Goal: Information Seeking & Learning: Learn about a topic

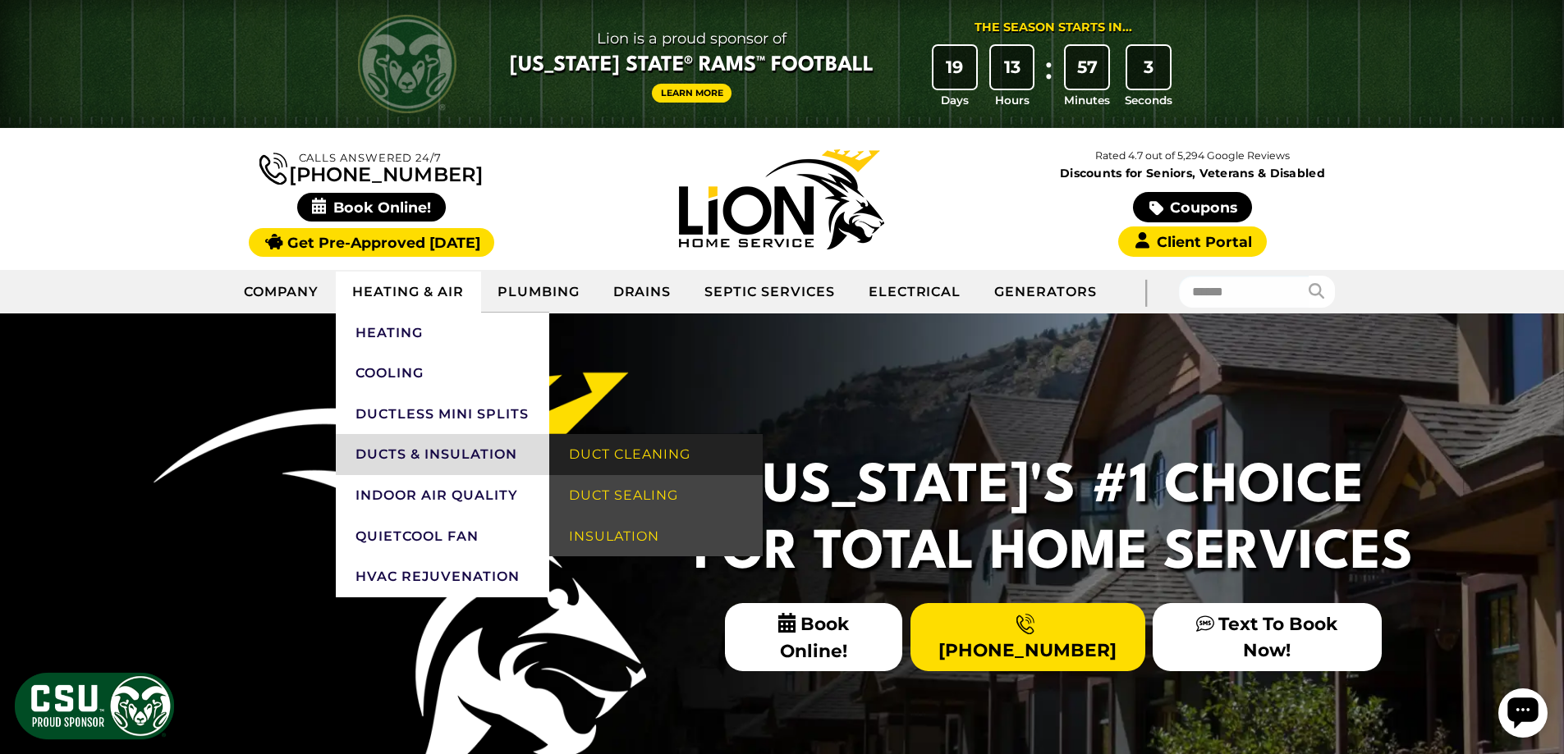
click at [628, 465] on link "Duct Cleaning" at bounding box center [655, 454] width 213 height 41
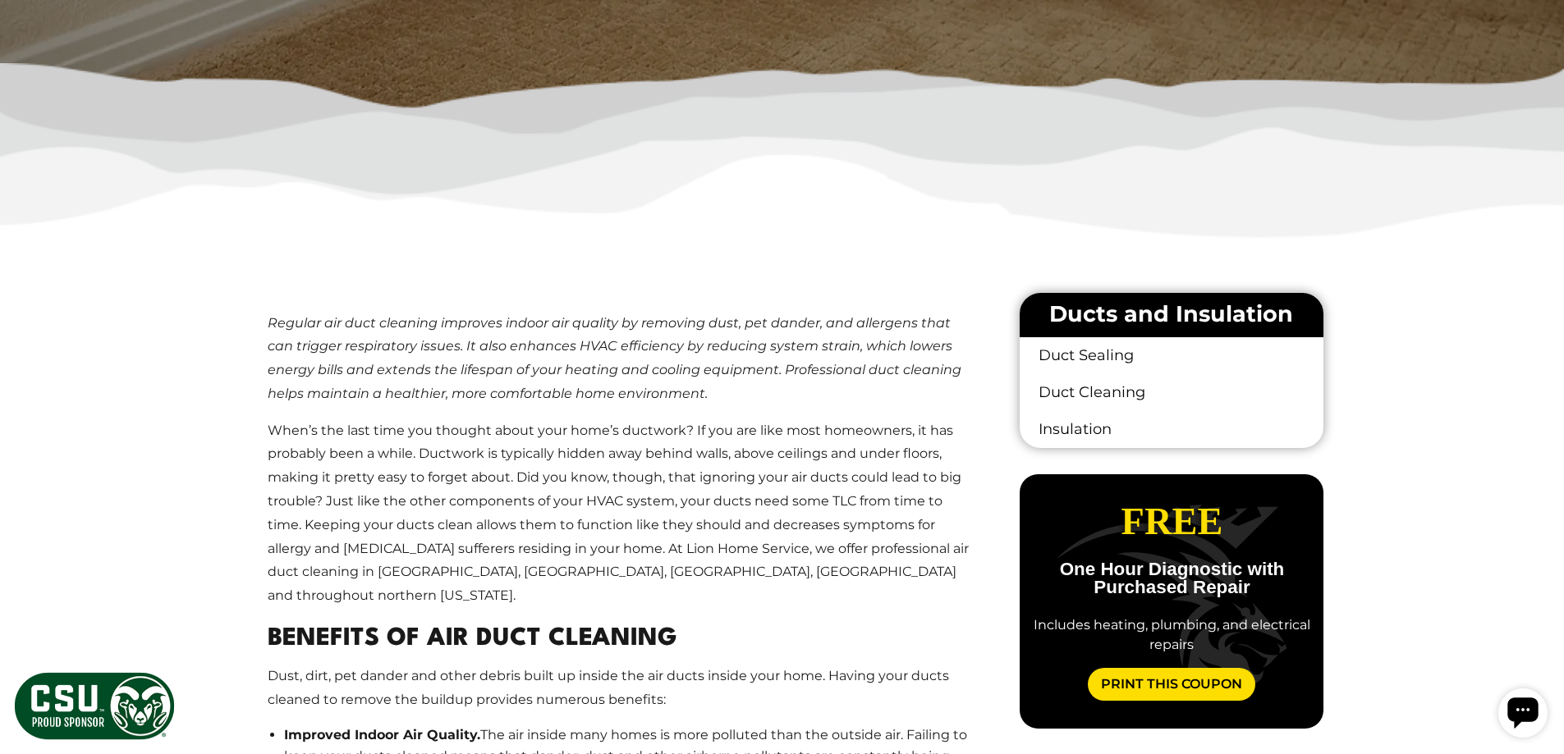
scroll to position [739, 0]
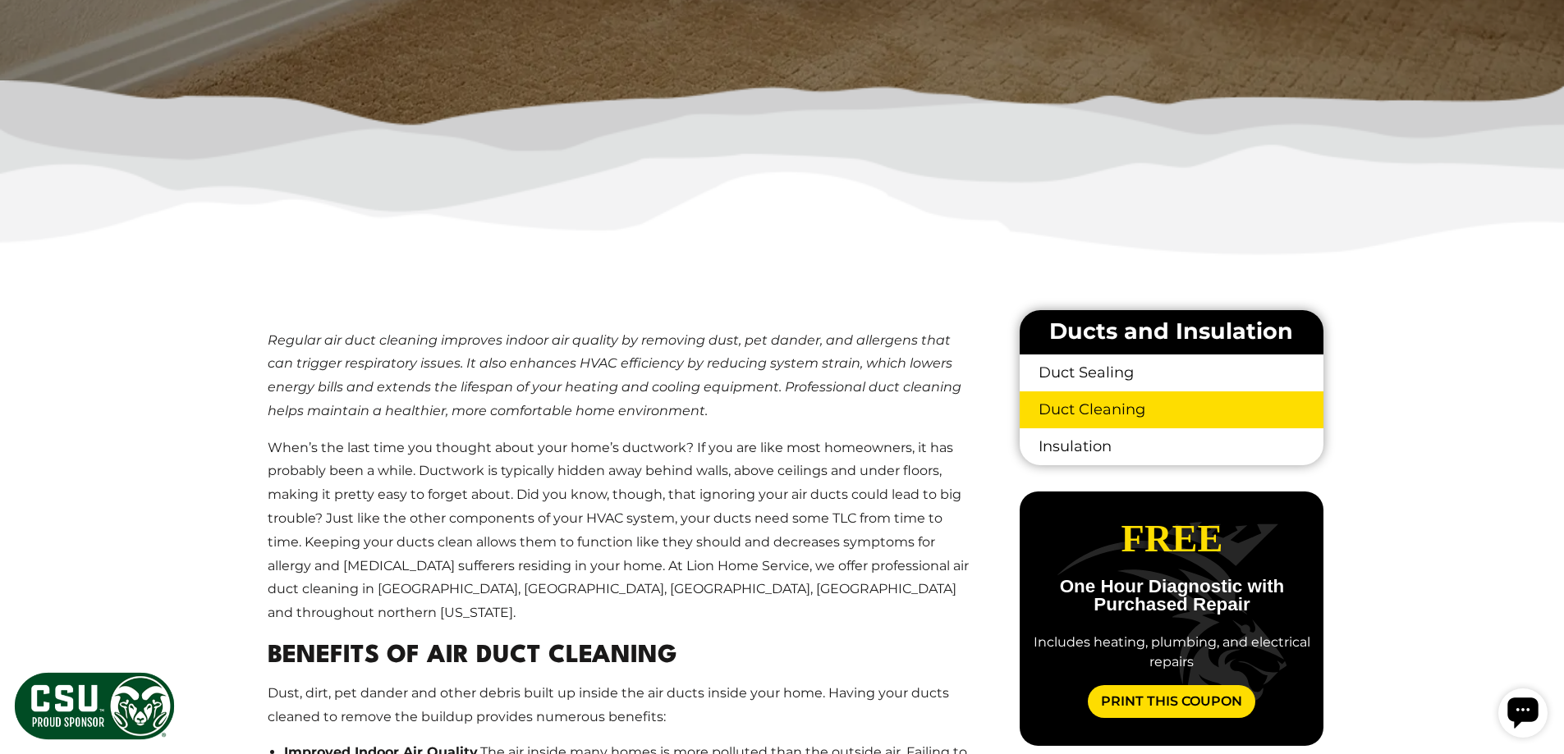
click at [1088, 410] on link "Duct Cleaning" at bounding box center [1171, 410] width 303 height 37
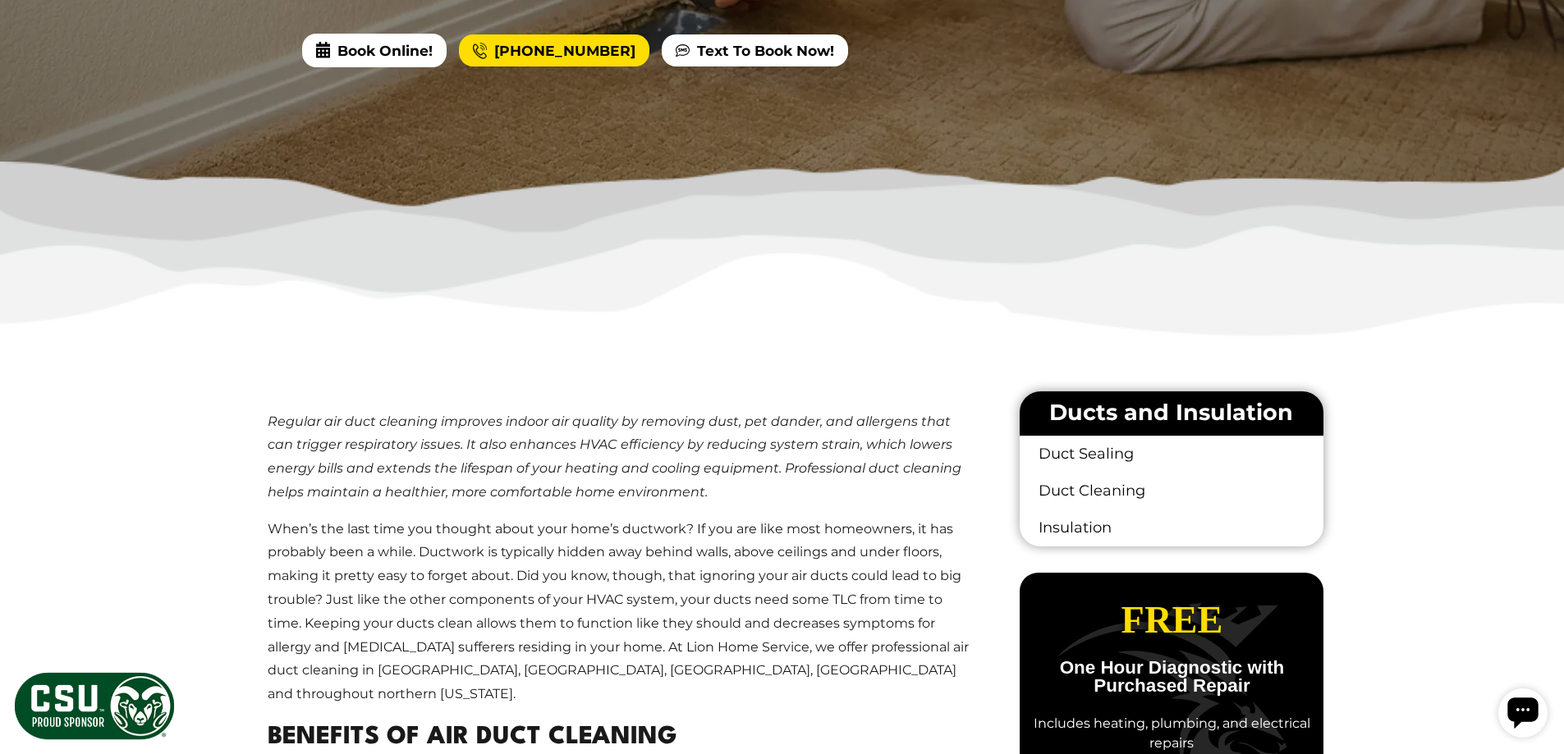
scroll to position [410, 0]
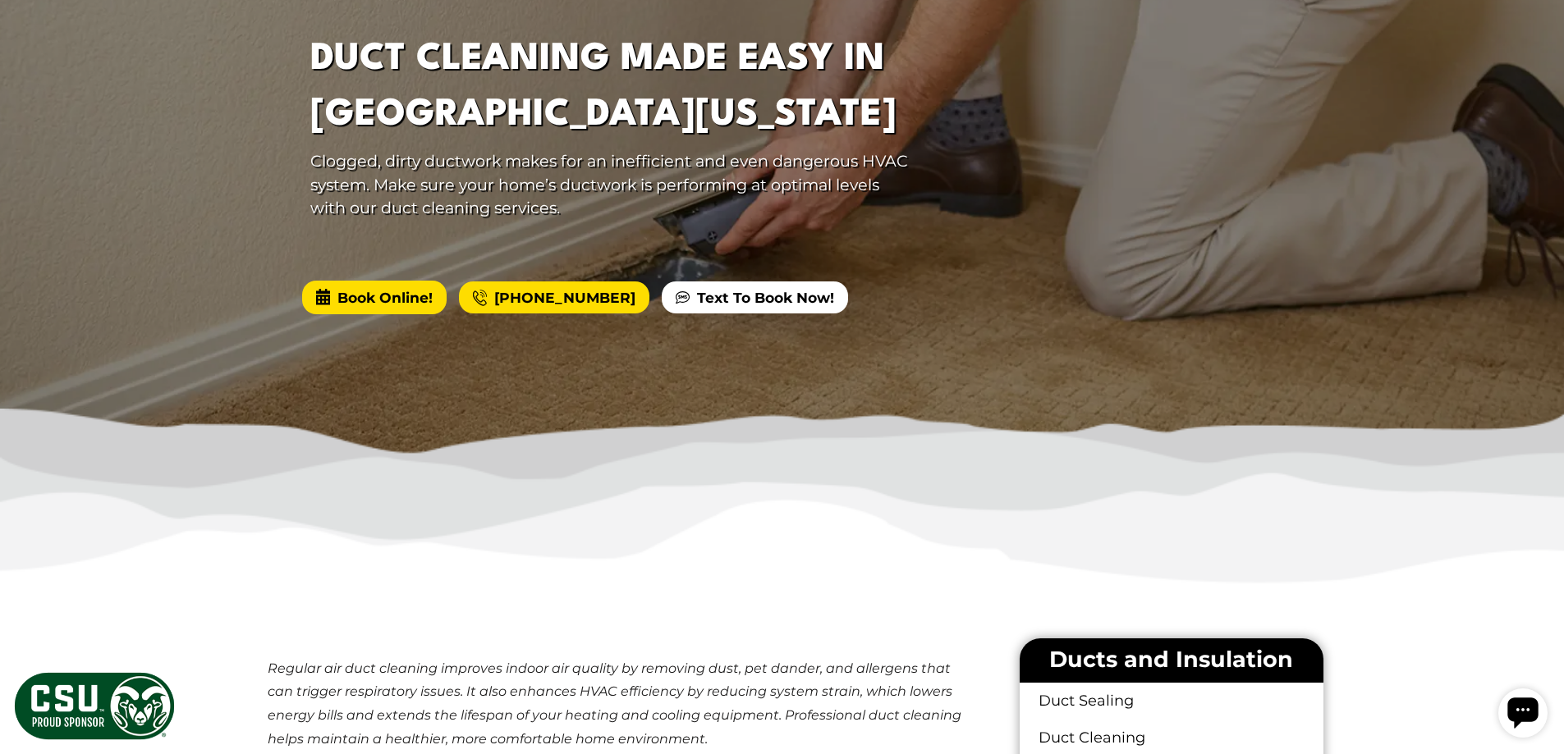
click at [353, 291] on span "Book Online!" at bounding box center [374, 297] width 144 height 33
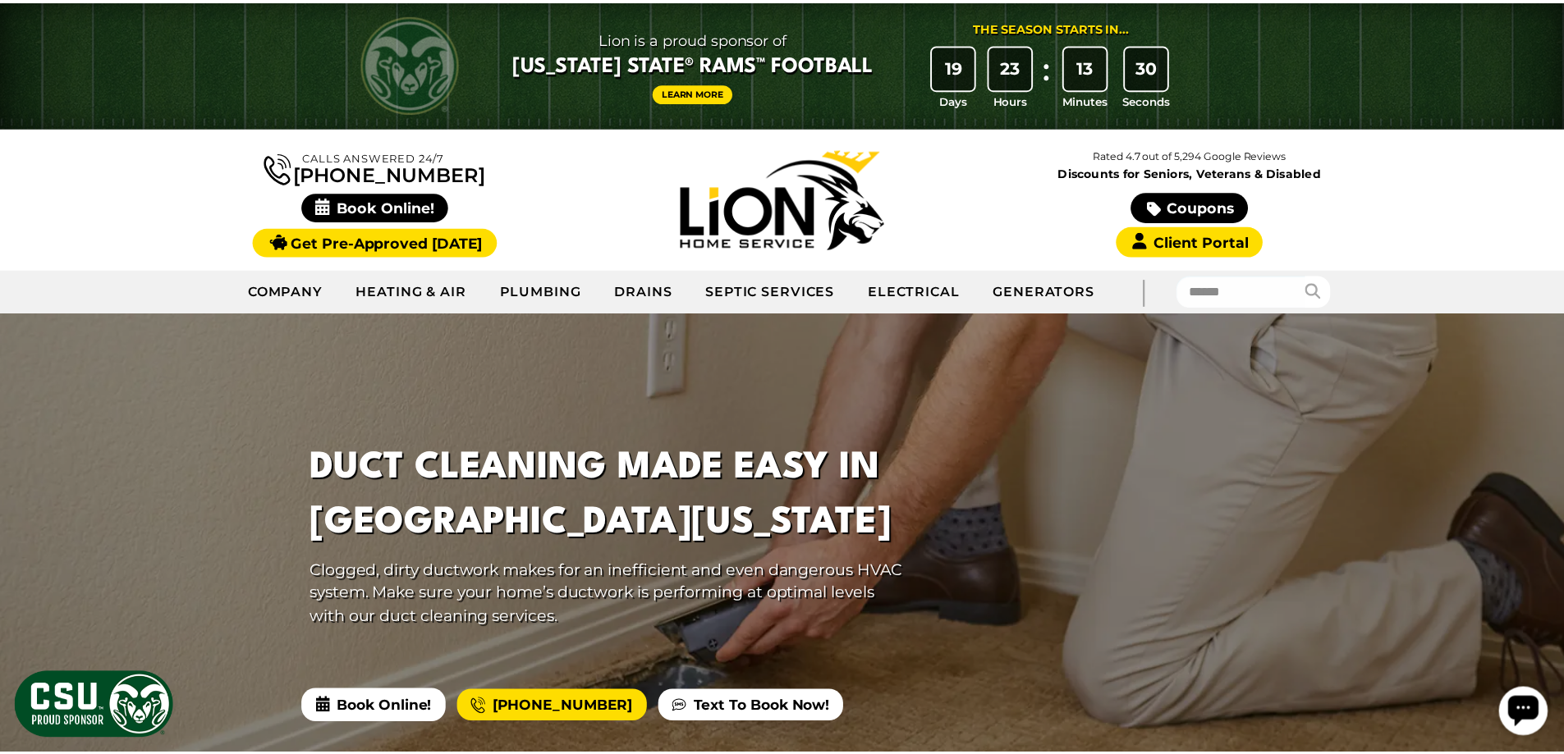
scroll to position [0, 0]
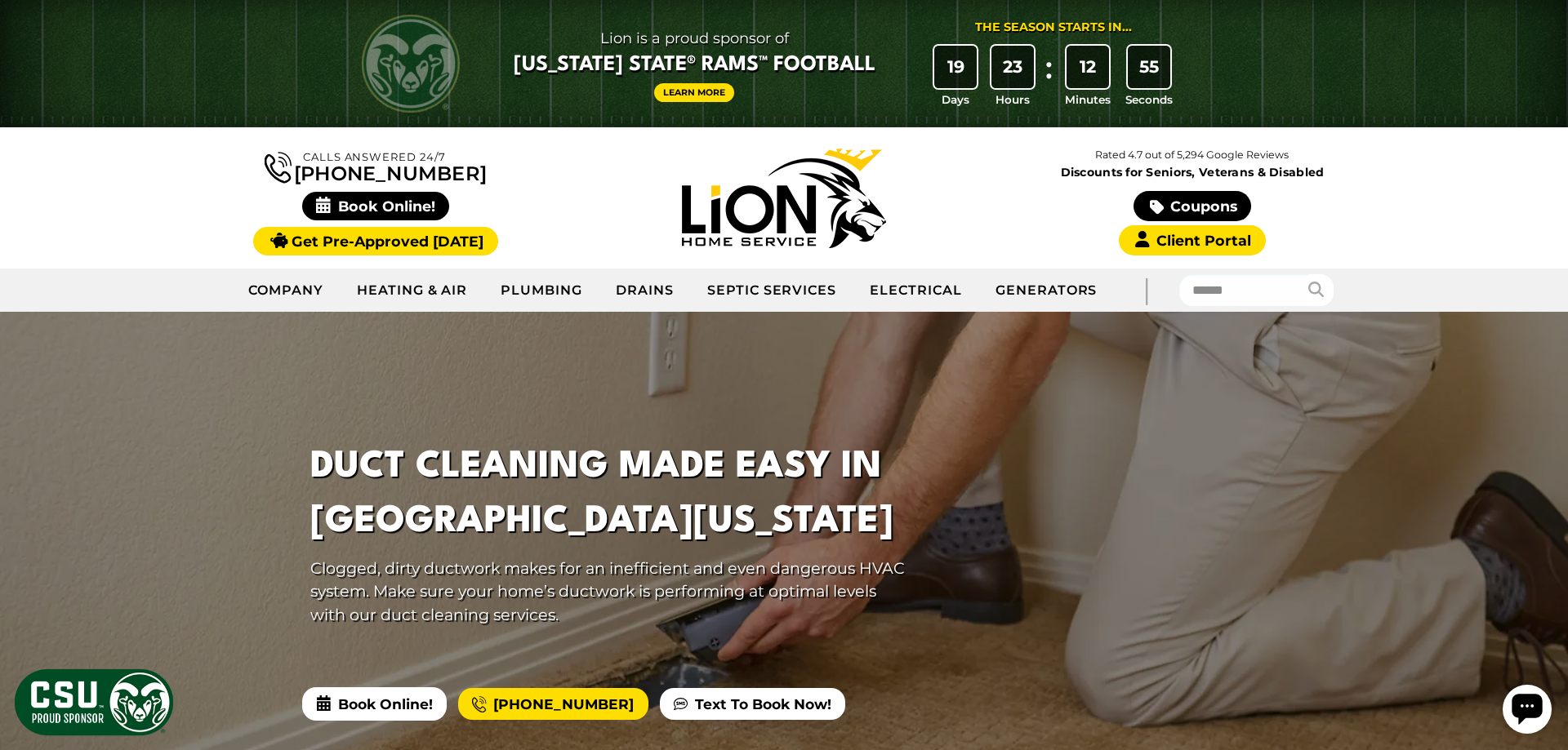
click at [1523, 708] on icon "Open chat widget" at bounding box center [1526, 709] width 30 height 30
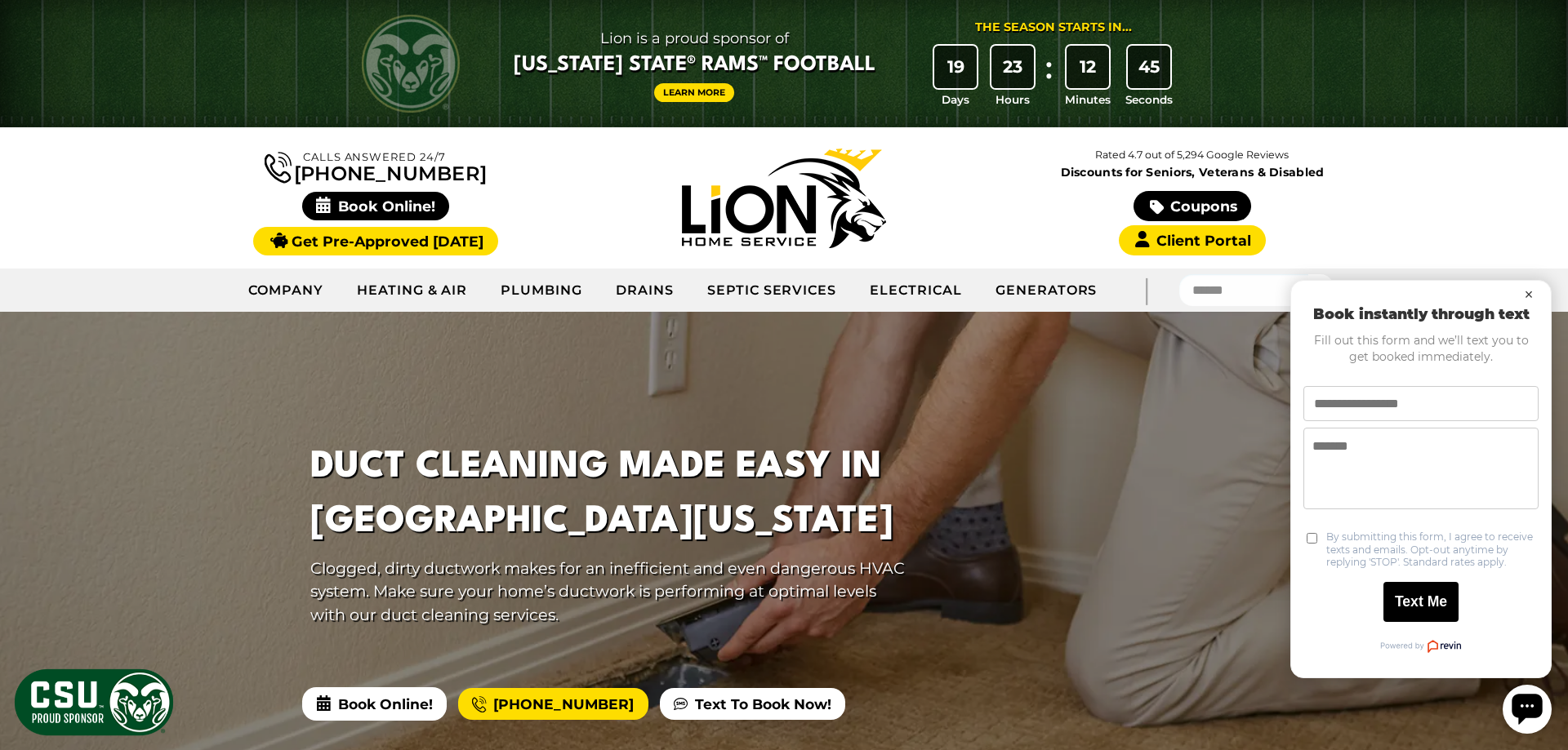
click at [1531, 292] on button "×" at bounding box center [1529, 294] width 20 height 20
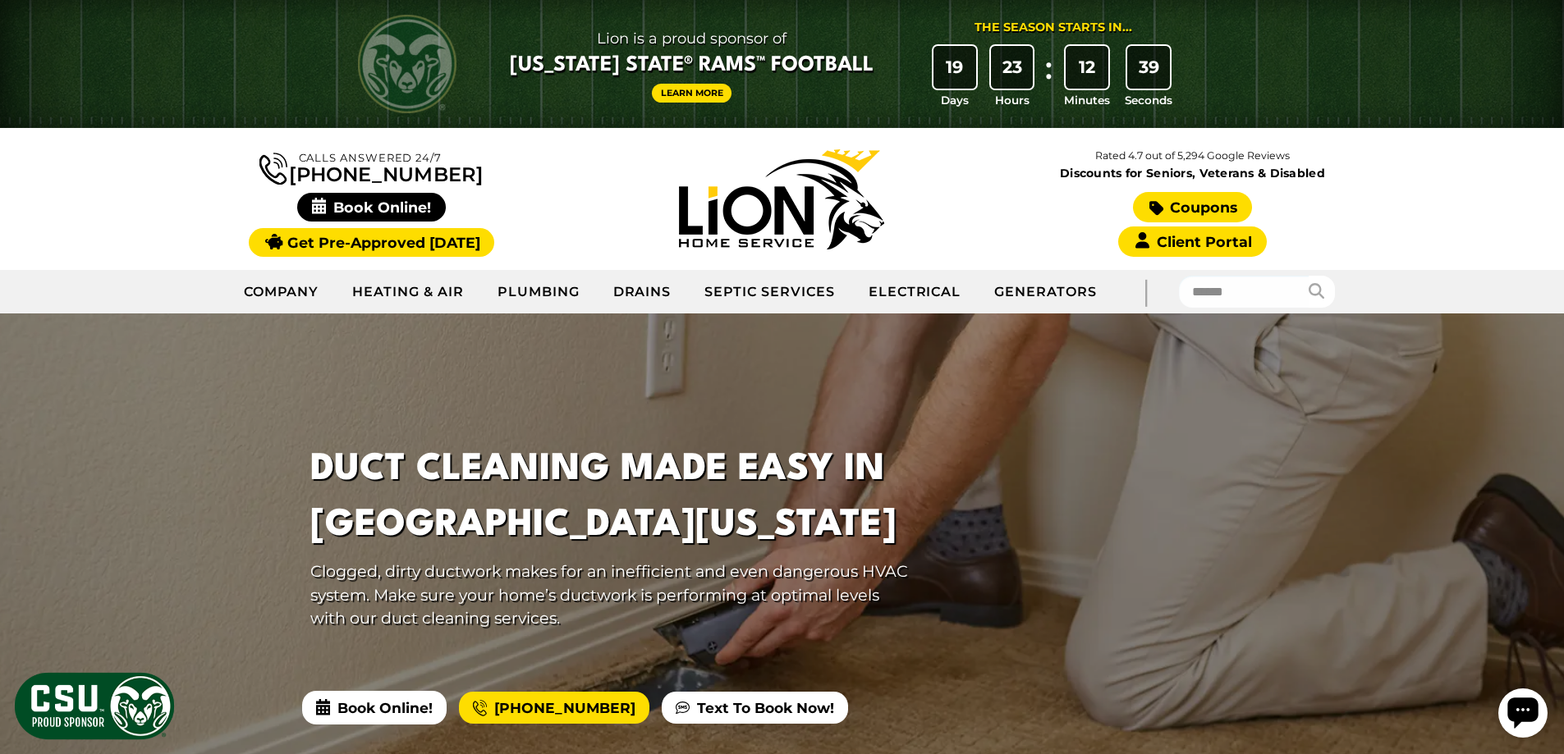
click at [1173, 201] on link "Coupons" at bounding box center [1192, 207] width 118 height 30
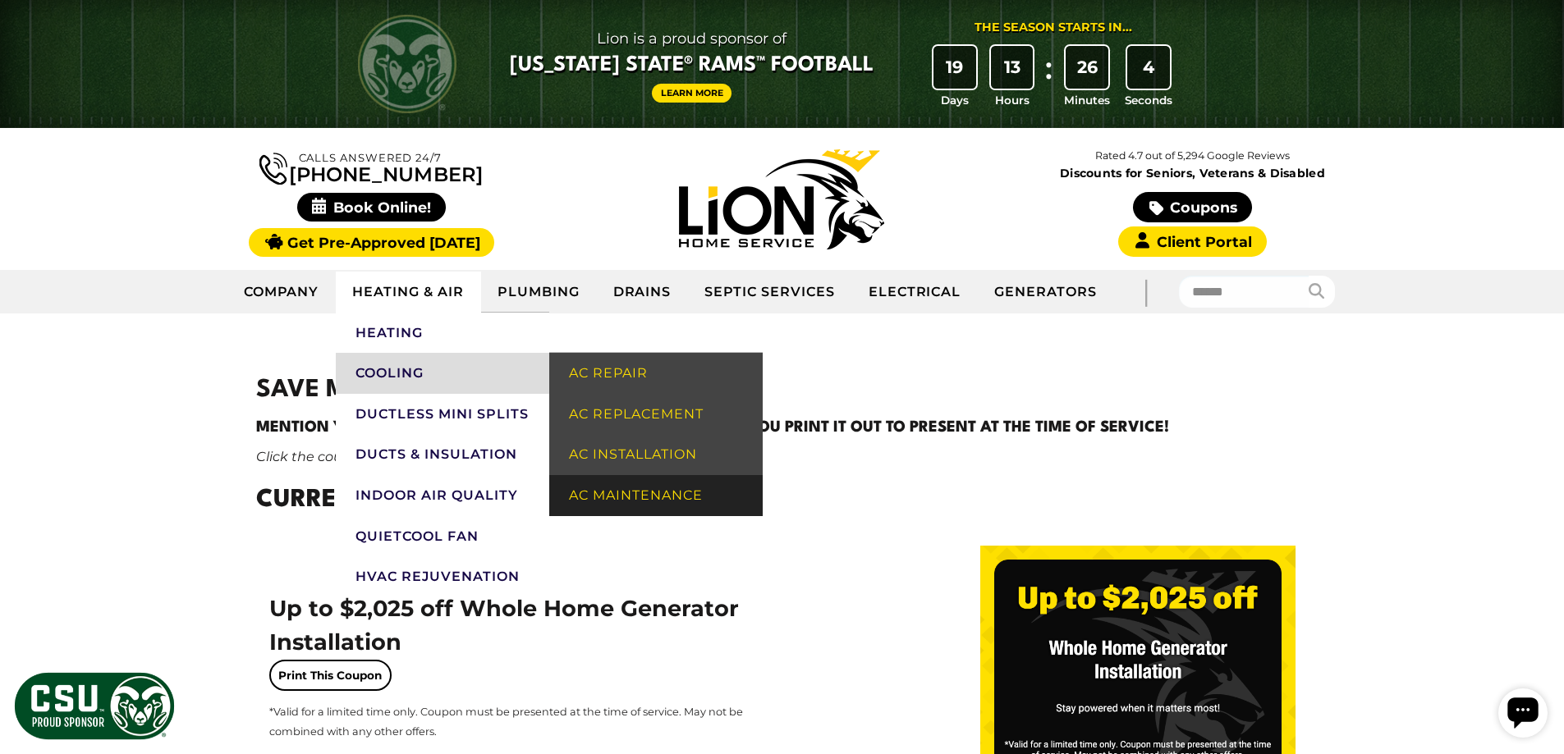
click at [625, 497] on link "AC Maintenance" at bounding box center [655, 495] width 213 height 41
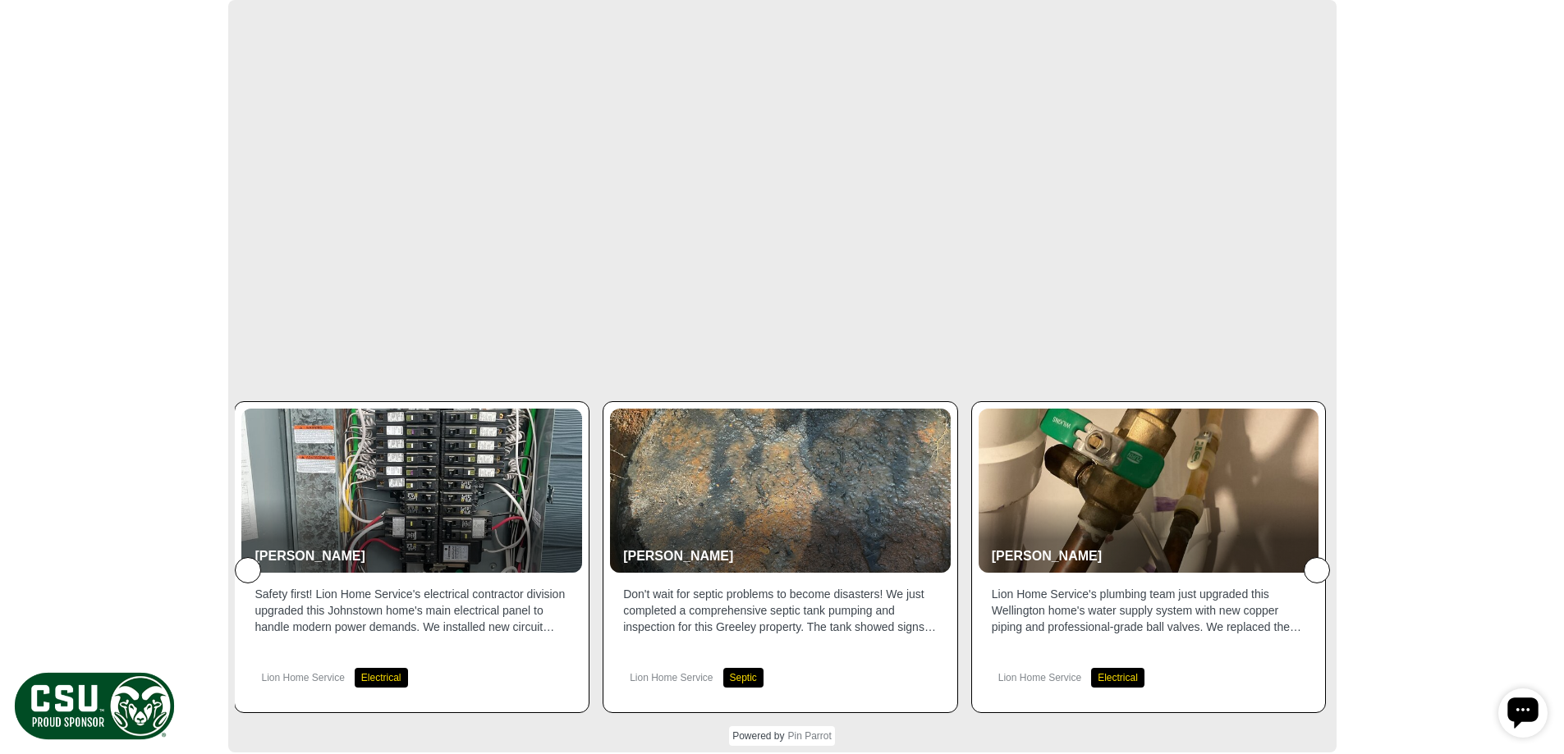
scroll to position [2627, 0]
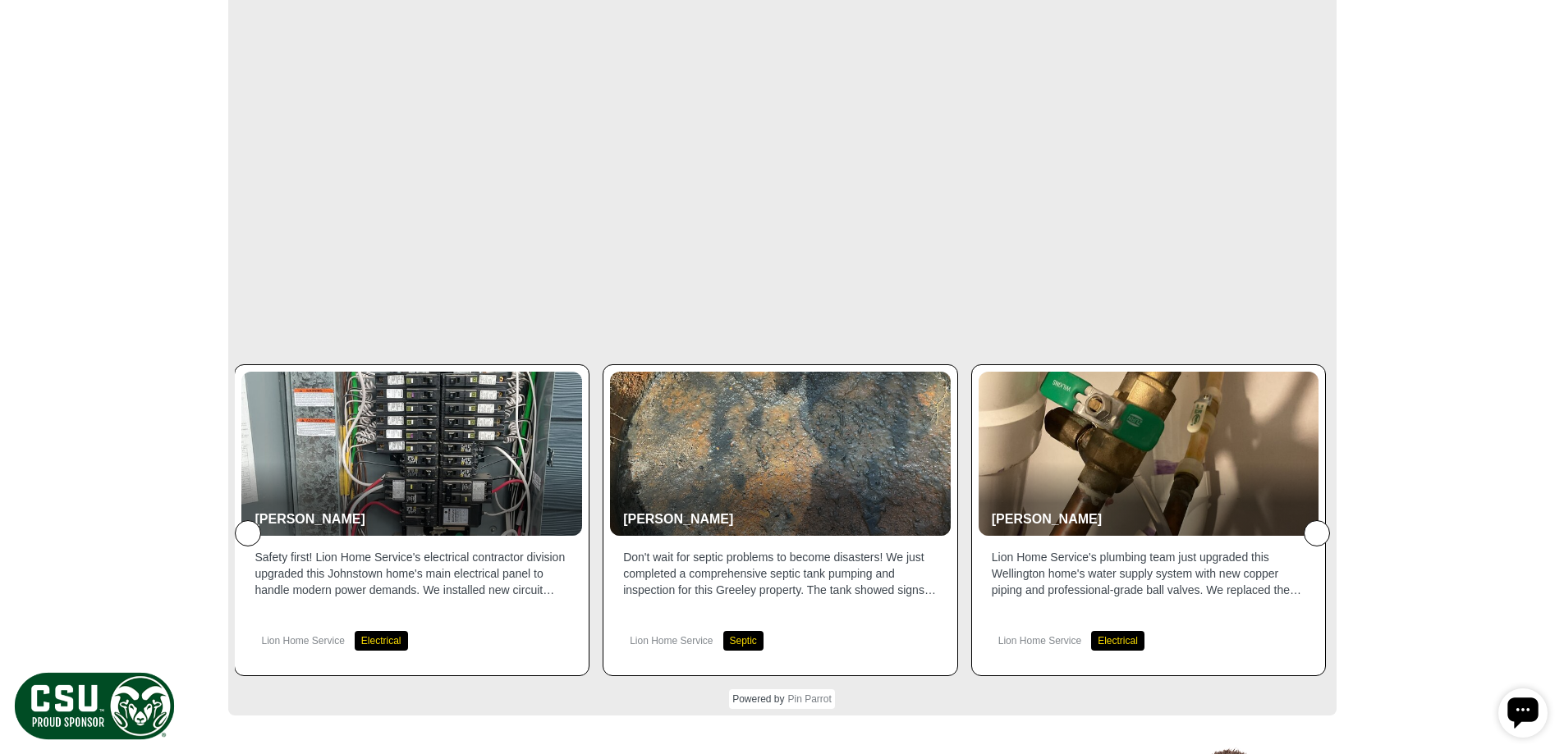
click at [1317, 534] on icon at bounding box center [1317, 534] width 0 height 0
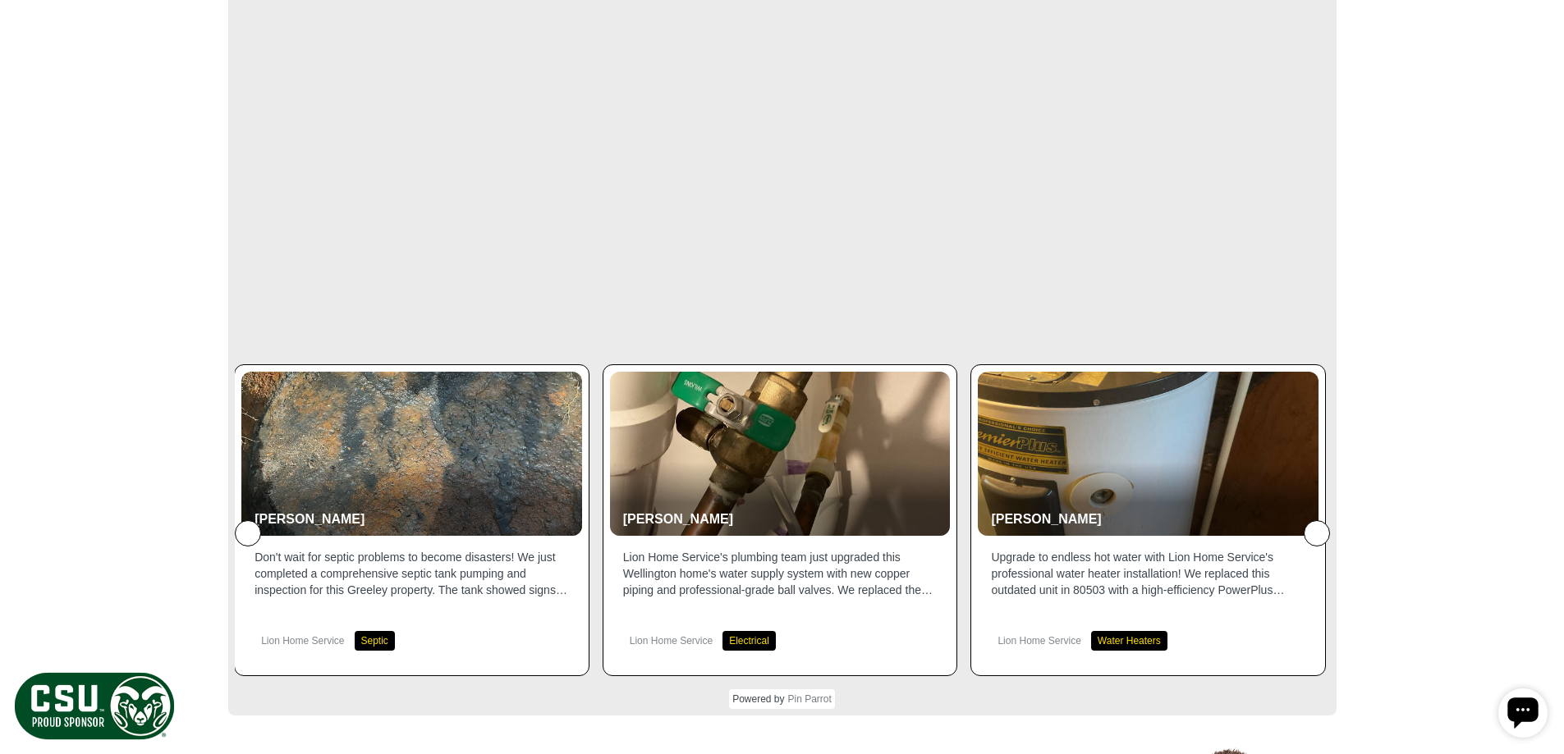
click at [1317, 534] on icon at bounding box center [1317, 534] width 0 height 0
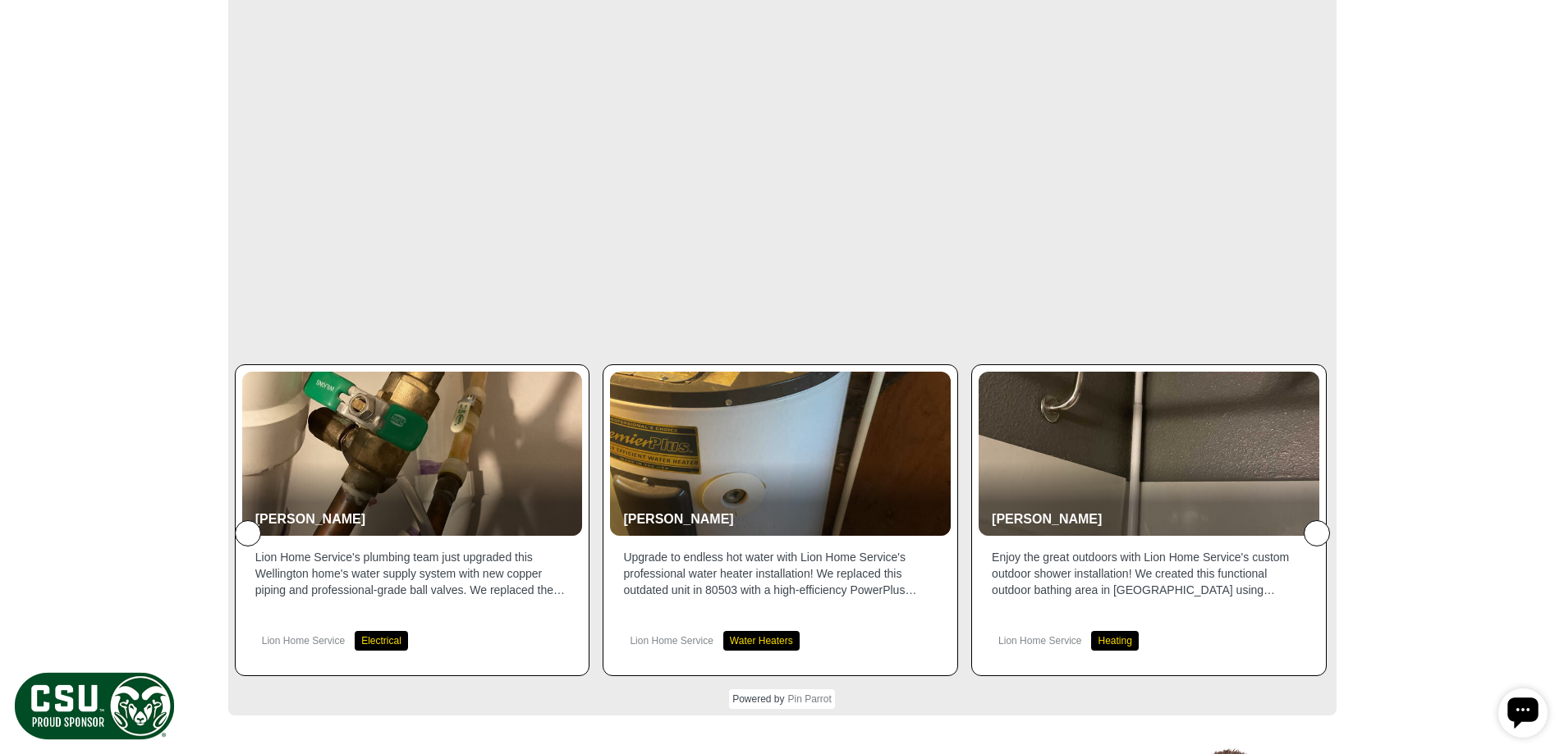
click at [1317, 534] on icon at bounding box center [1317, 534] width 0 height 0
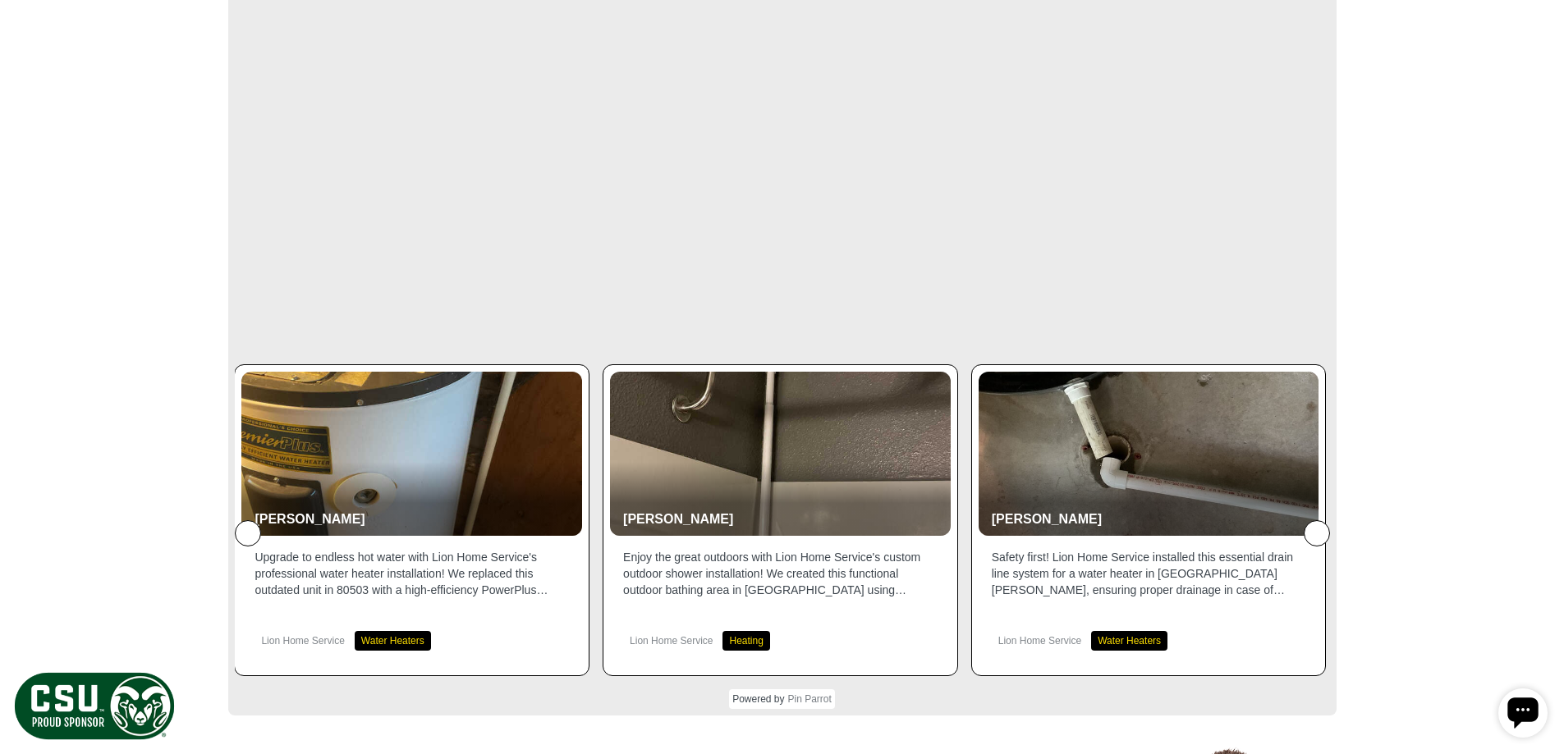
click at [1317, 534] on icon at bounding box center [1317, 534] width 0 height 0
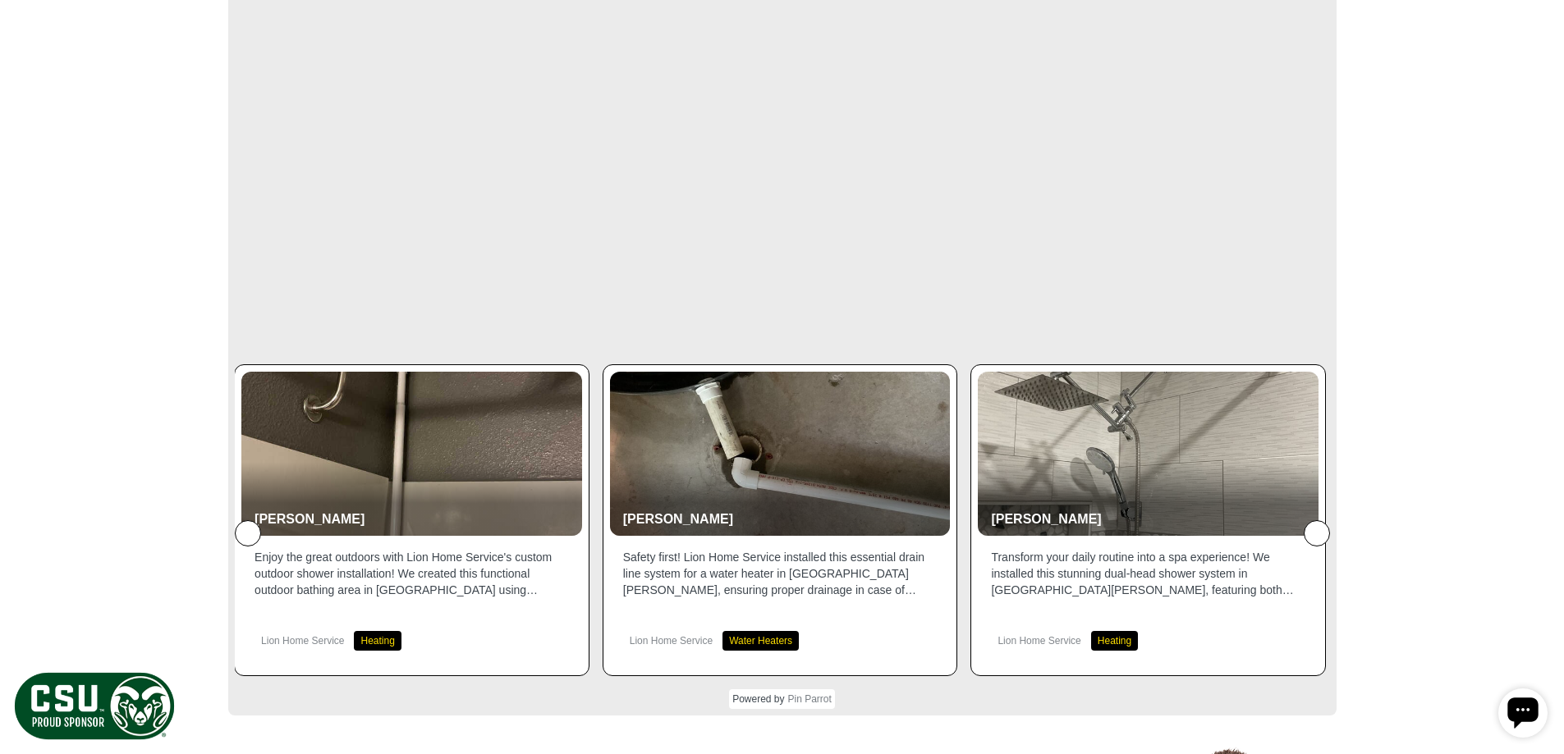
click at [1317, 534] on icon at bounding box center [1317, 534] width 0 height 0
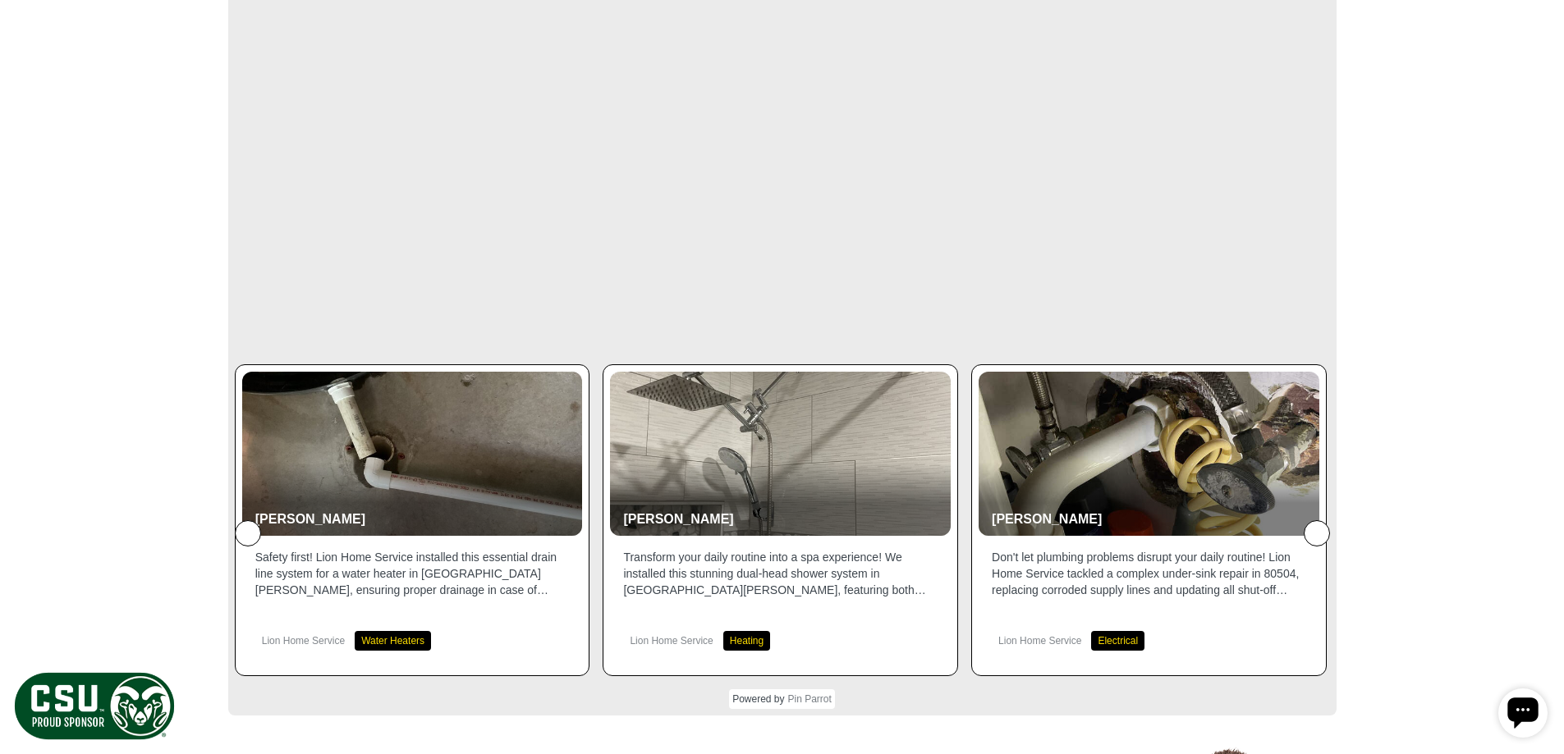
click at [1317, 534] on icon at bounding box center [1317, 534] width 0 height 0
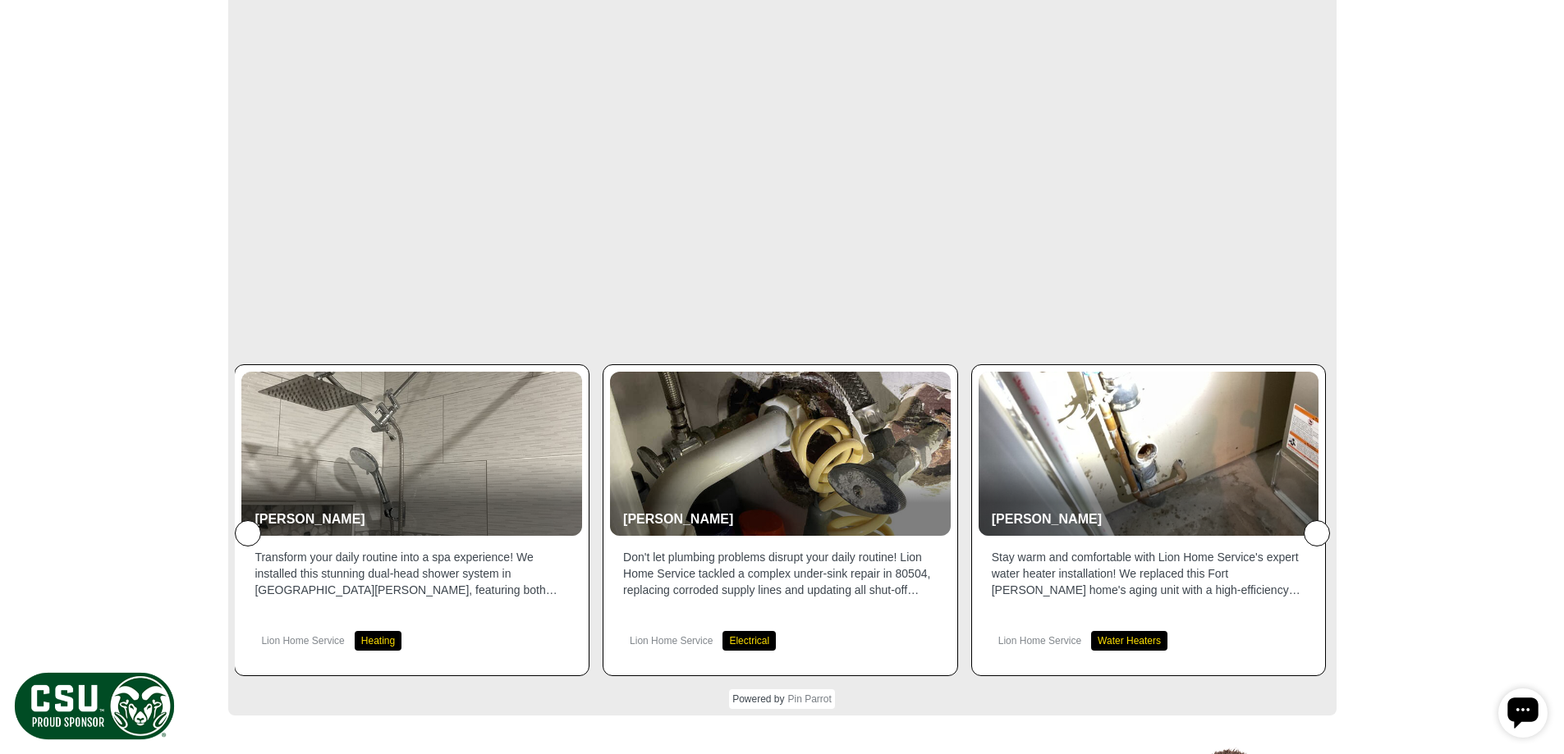
click at [1317, 534] on icon at bounding box center [1317, 534] width 0 height 0
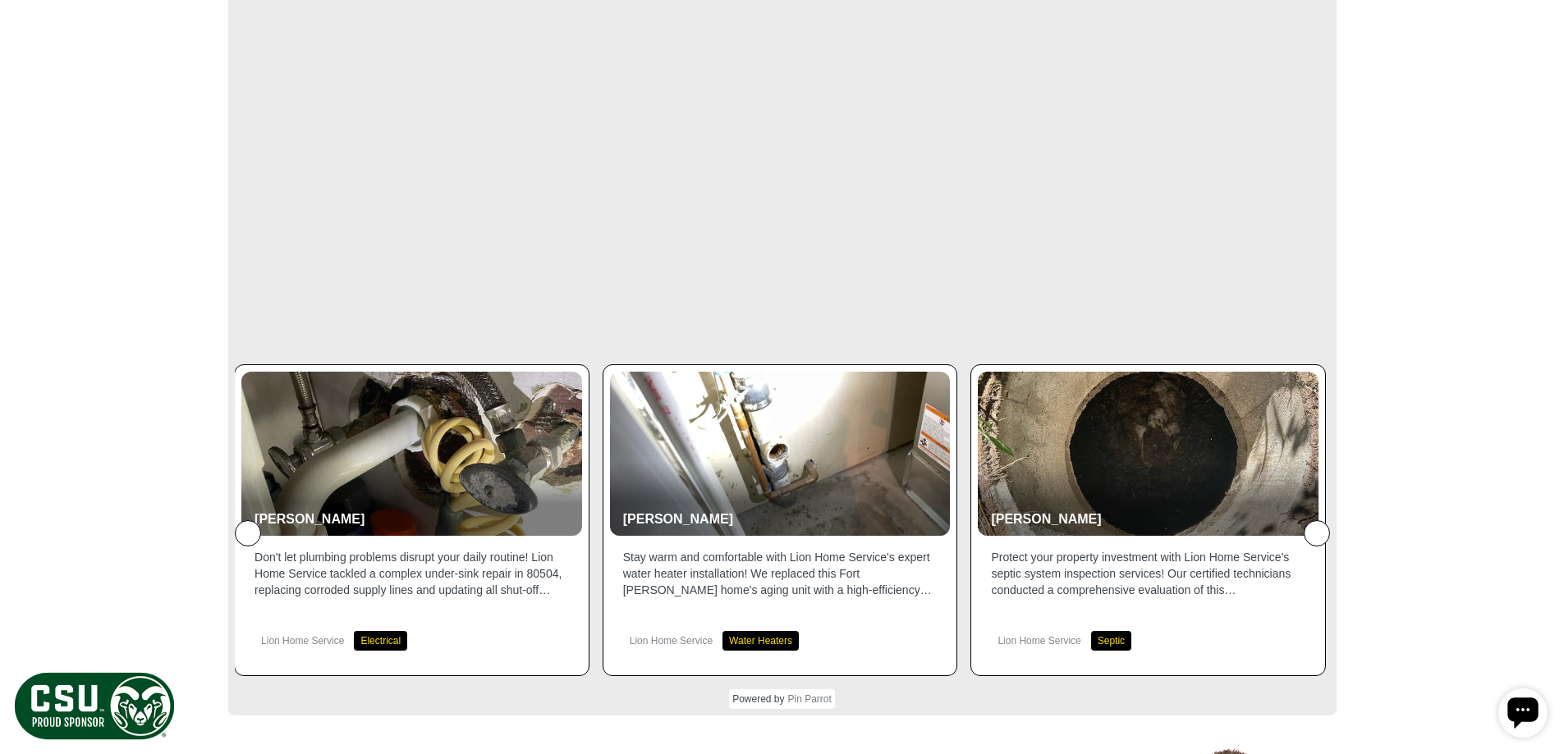
click at [1317, 534] on icon at bounding box center [1317, 534] width 0 height 0
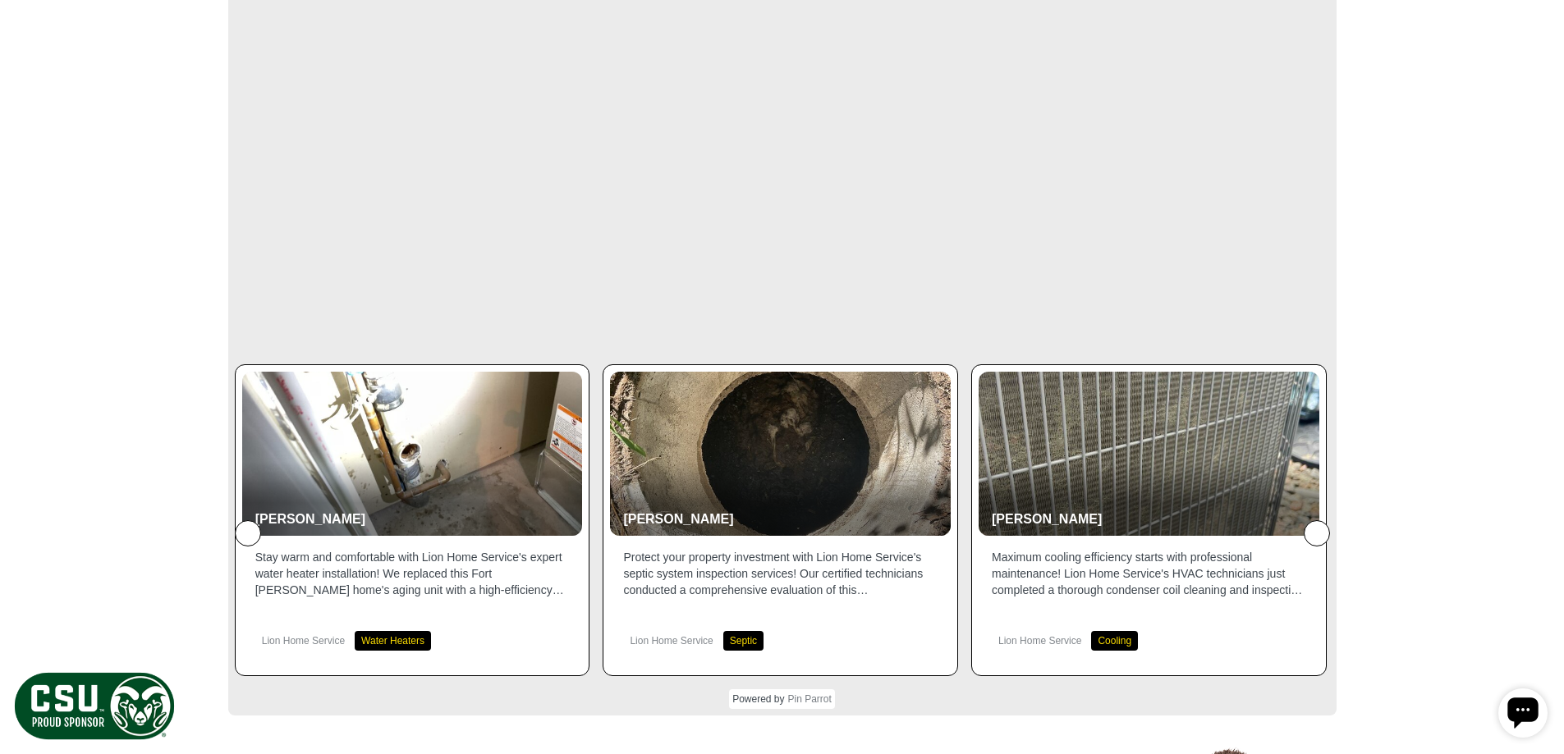
click at [1317, 534] on icon at bounding box center [1317, 534] width 0 height 0
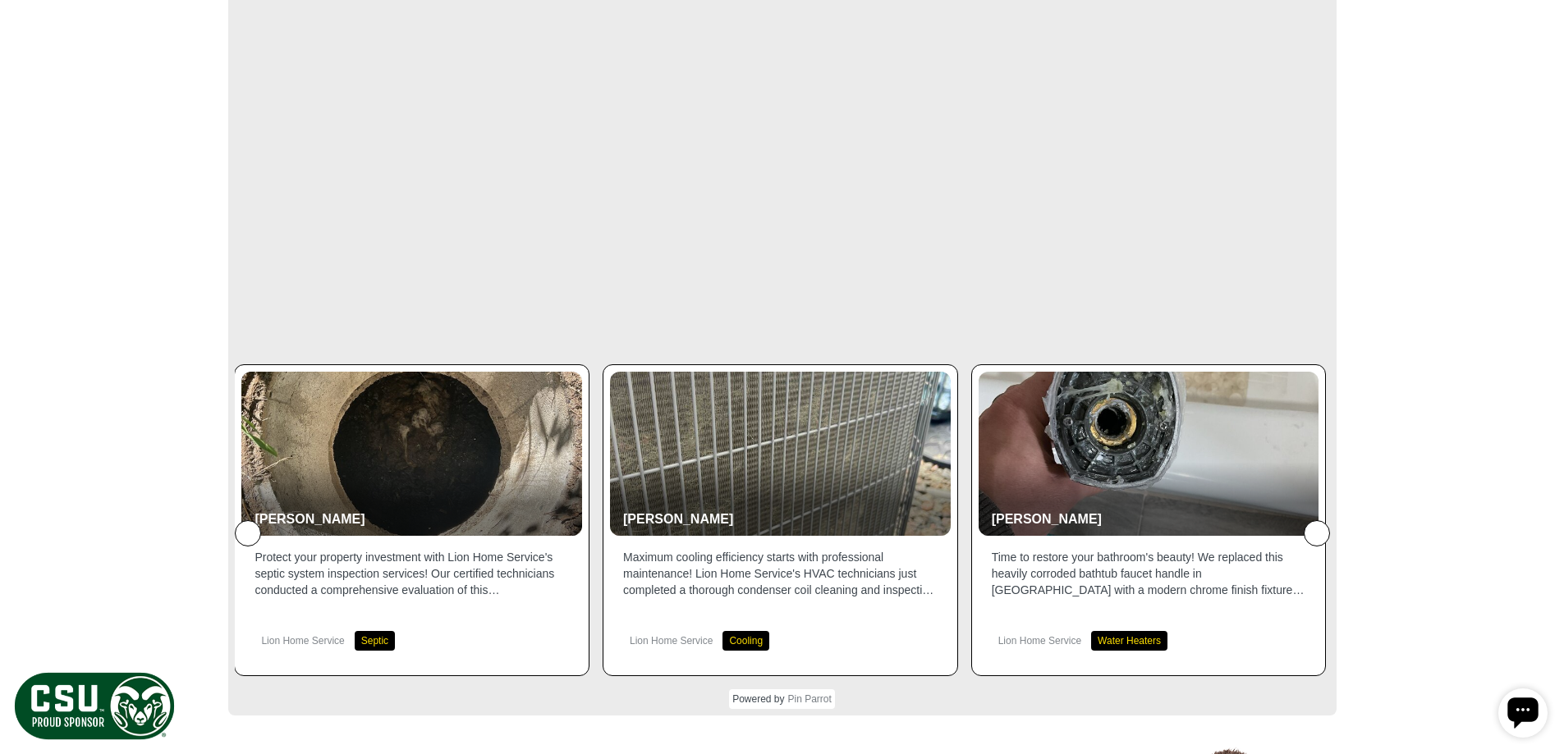
click at [1317, 534] on icon at bounding box center [1317, 534] width 0 height 0
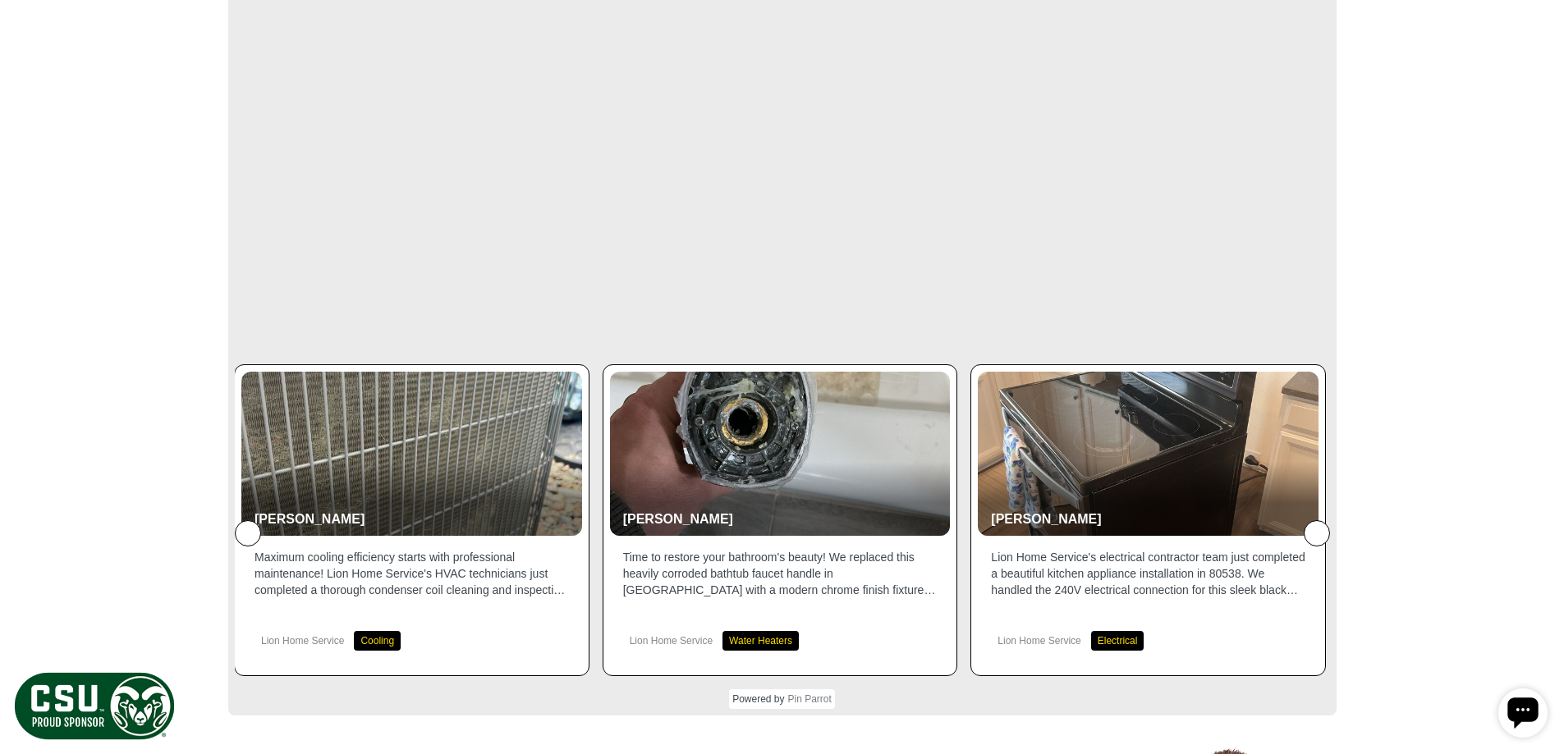
click at [1317, 534] on icon at bounding box center [1317, 534] width 0 height 0
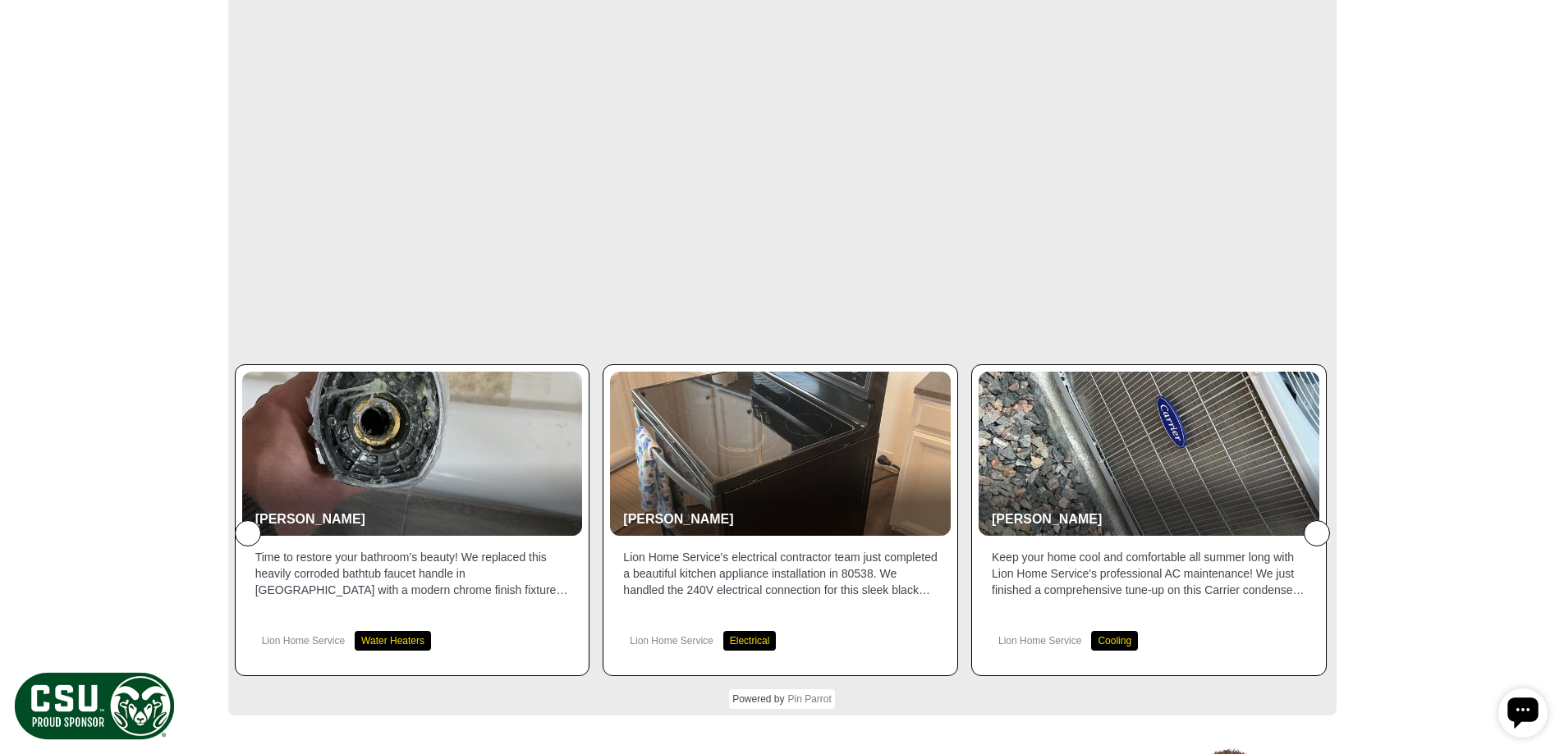
click at [1317, 534] on icon at bounding box center [1317, 534] width 0 height 0
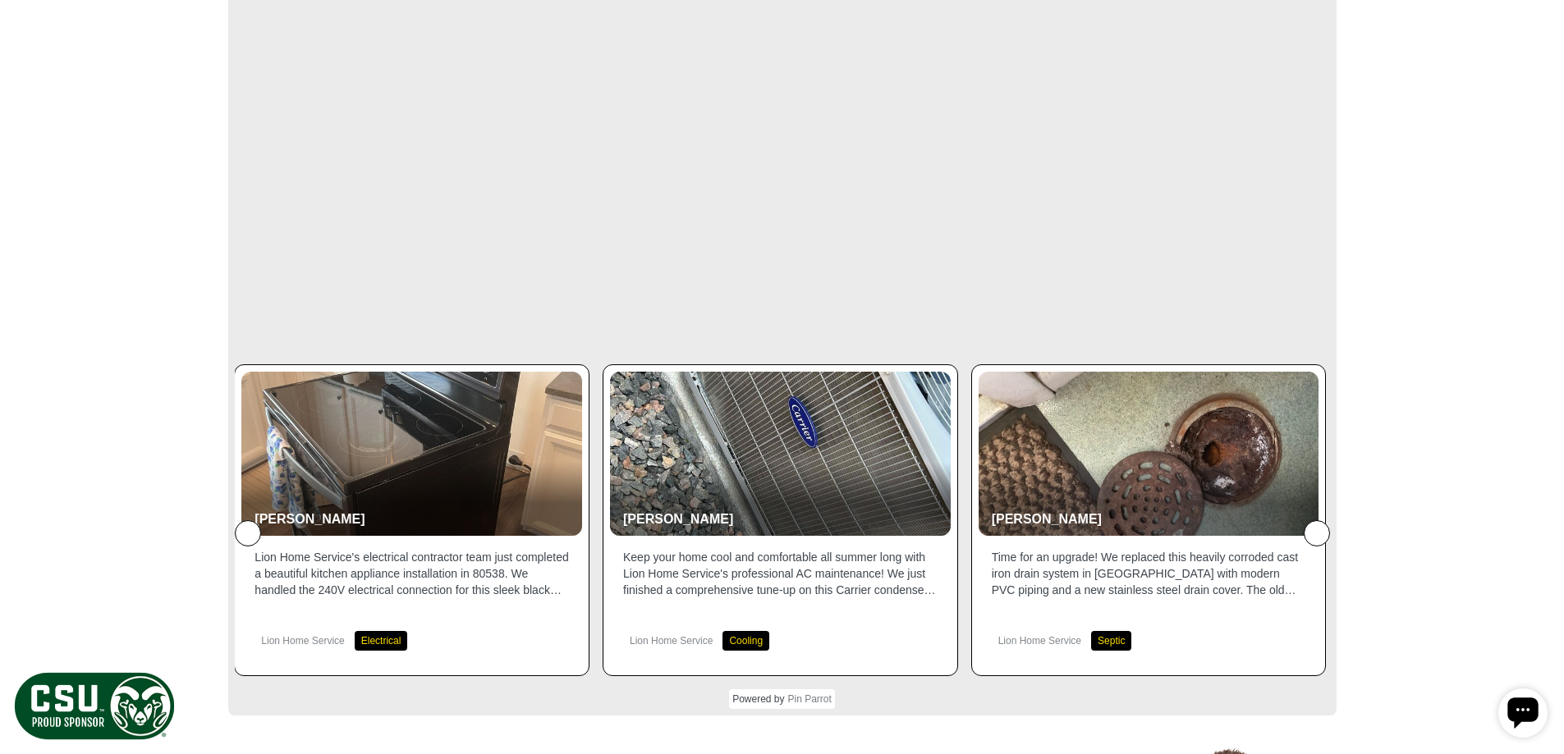
click at [1317, 534] on icon at bounding box center [1317, 534] width 0 height 0
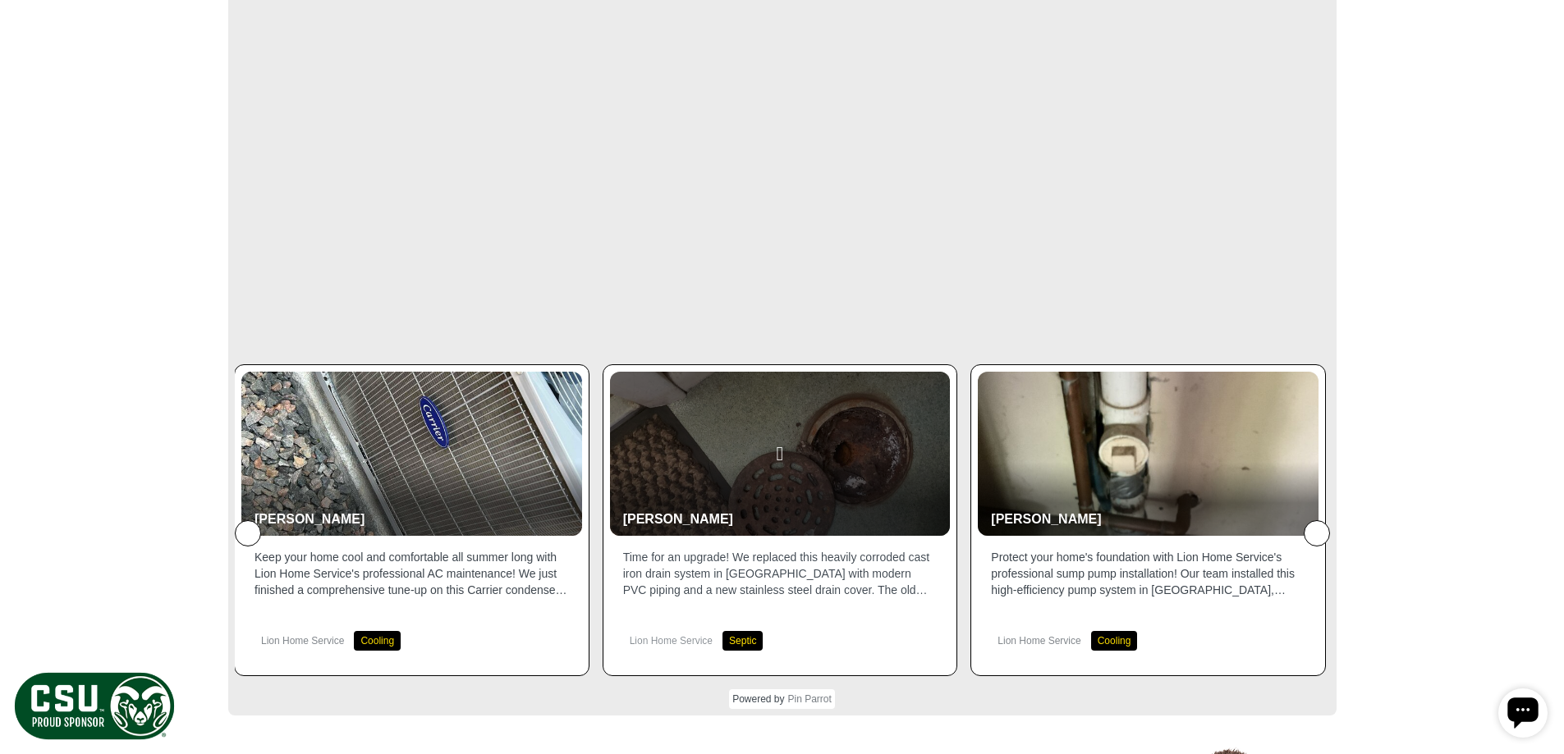
click at [818, 462] on div at bounding box center [780, 454] width 341 height 164
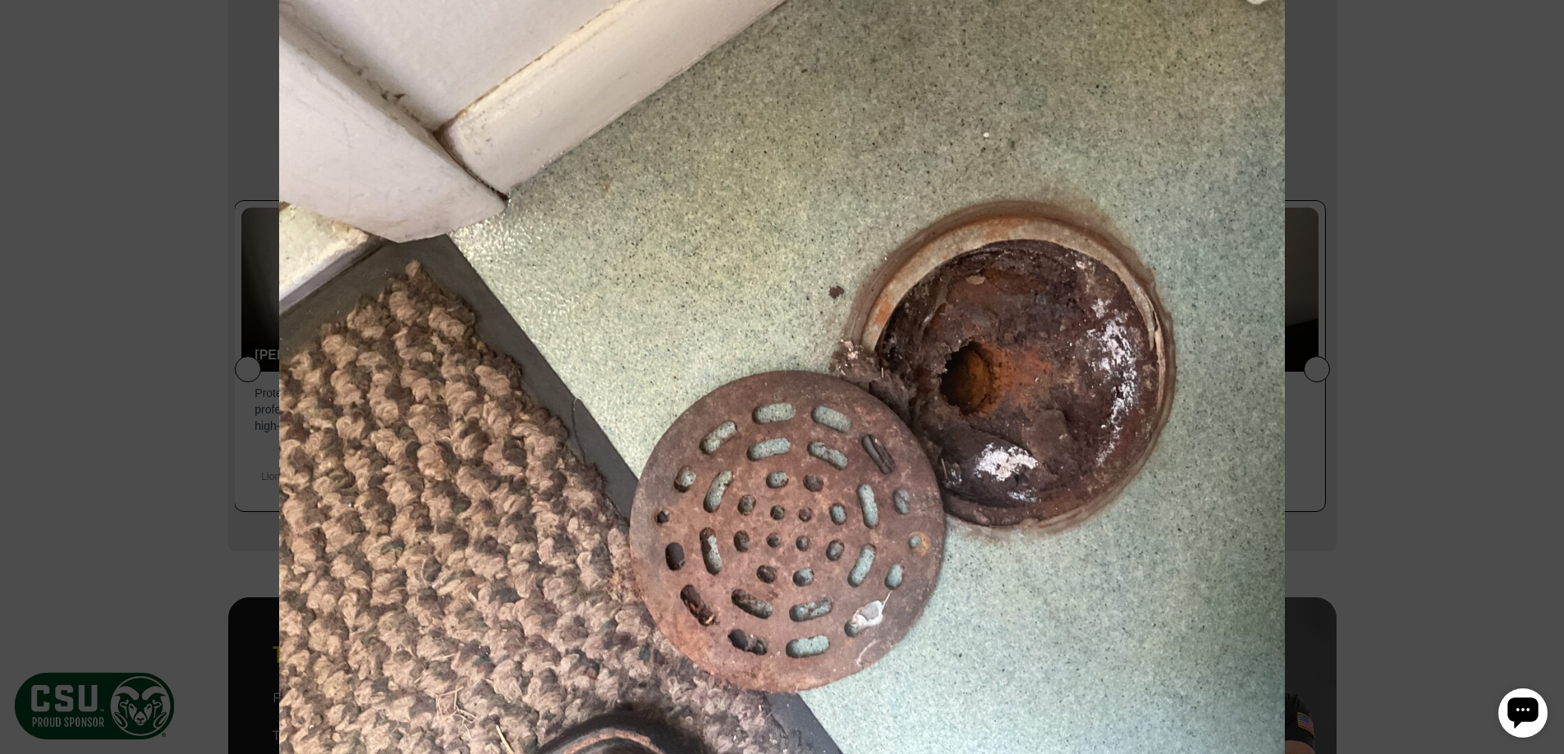
scroll to position [2545, 0]
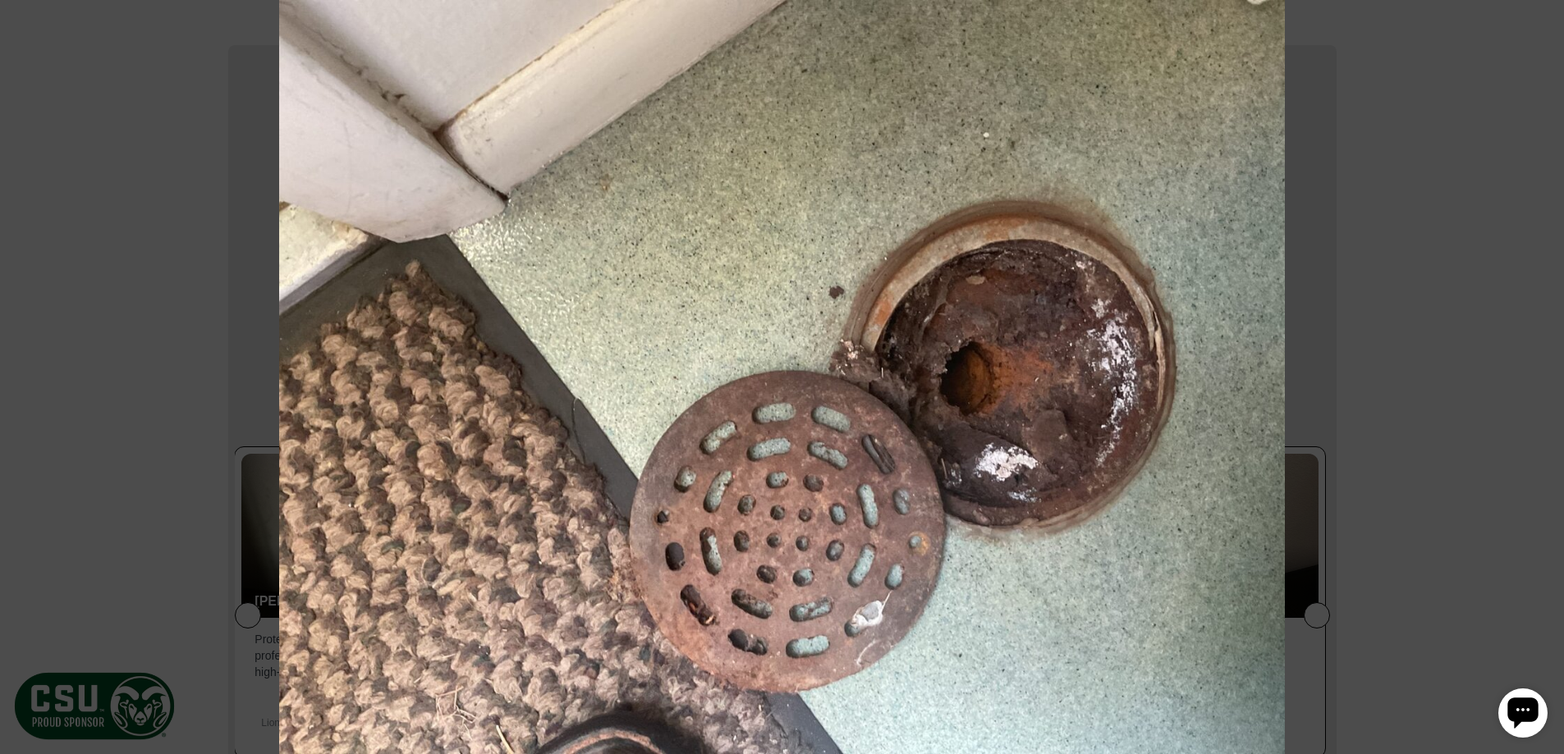
click at [1533, 31] on icon at bounding box center [1533, 31] width 0 height 0
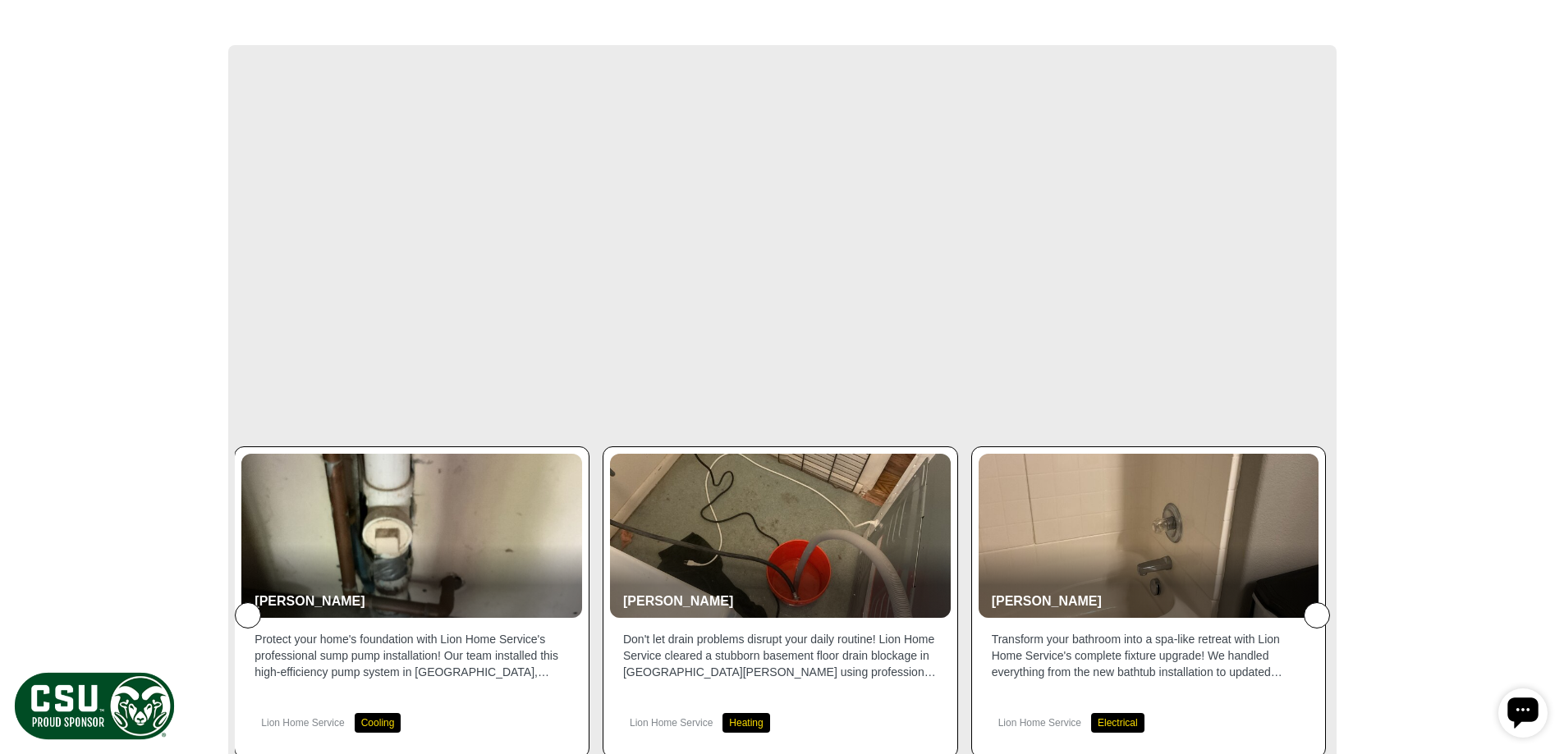
click at [1317, 616] on icon at bounding box center [1317, 616] width 0 height 0
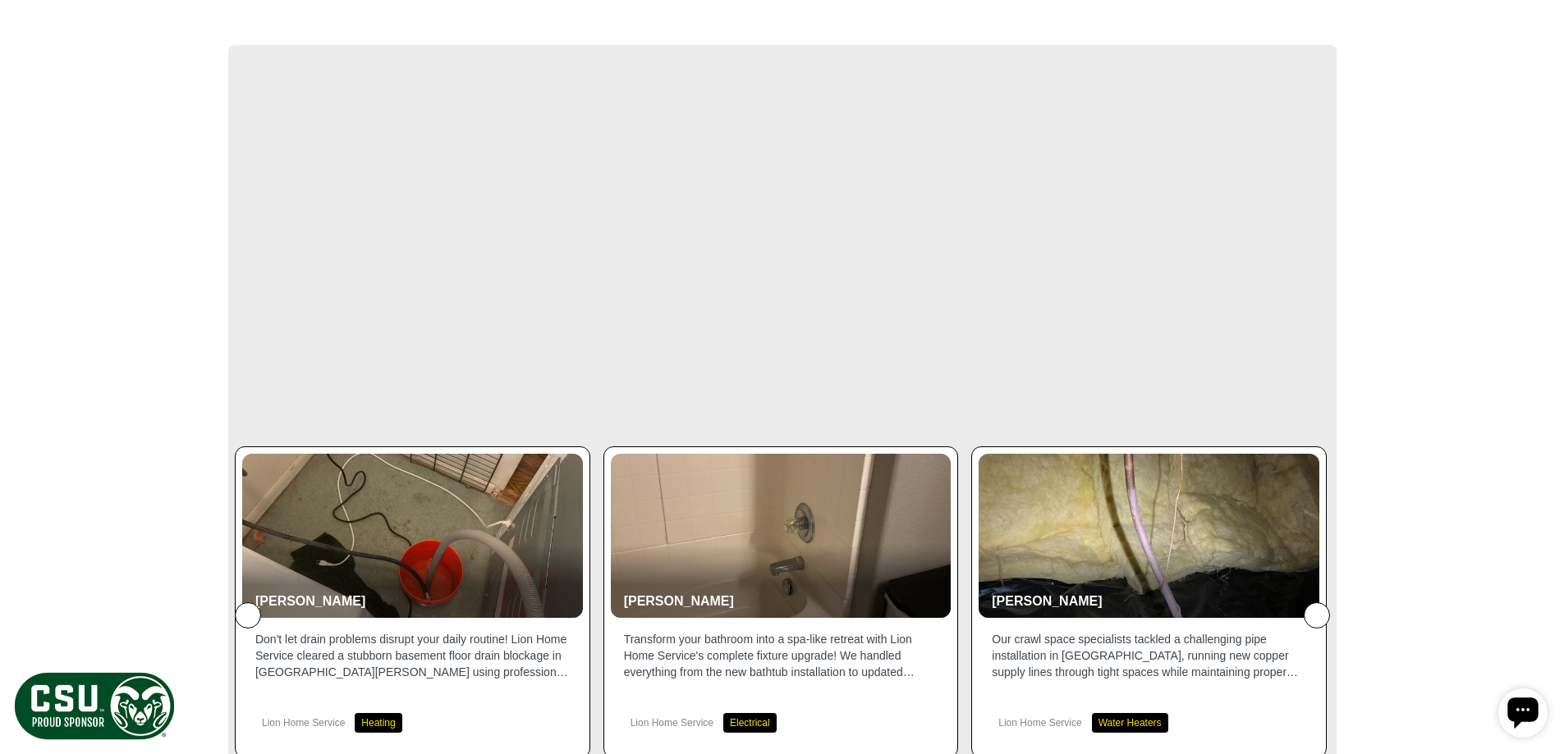
click at [1317, 616] on icon at bounding box center [1317, 616] width 0 height 0
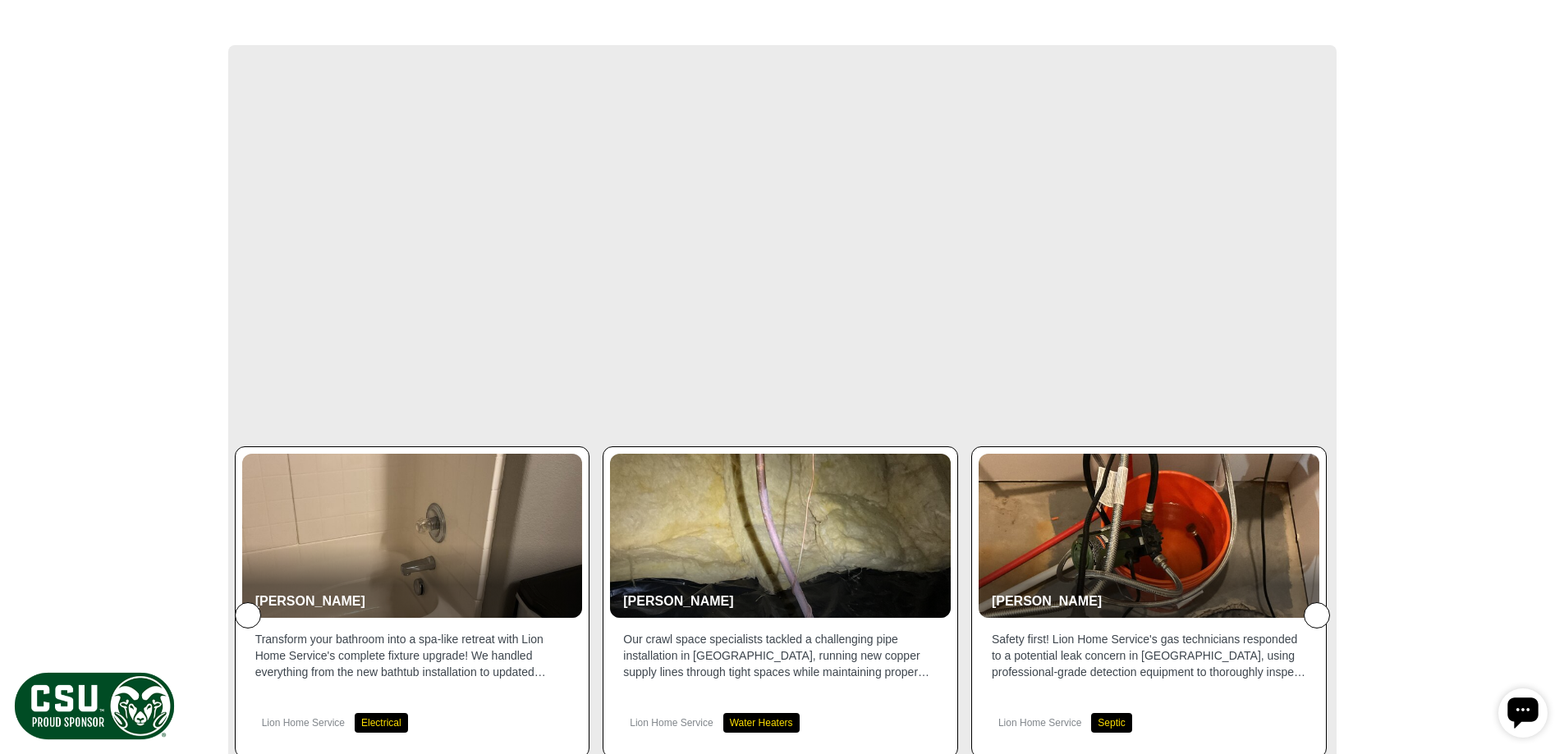
click at [1317, 616] on icon at bounding box center [1317, 616] width 0 height 0
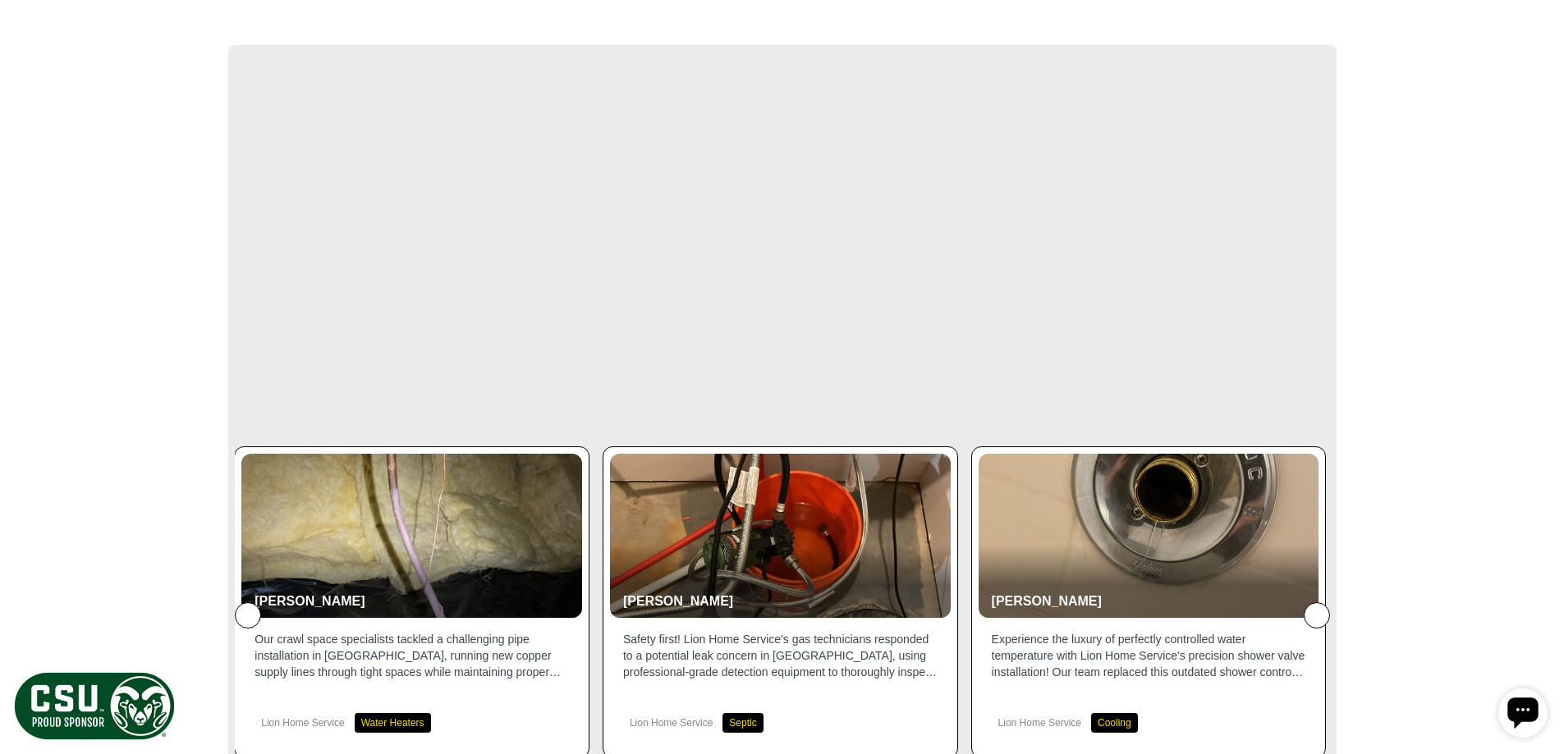
click at [1317, 616] on icon at bounding box center [1317, 616] width 0 height 0
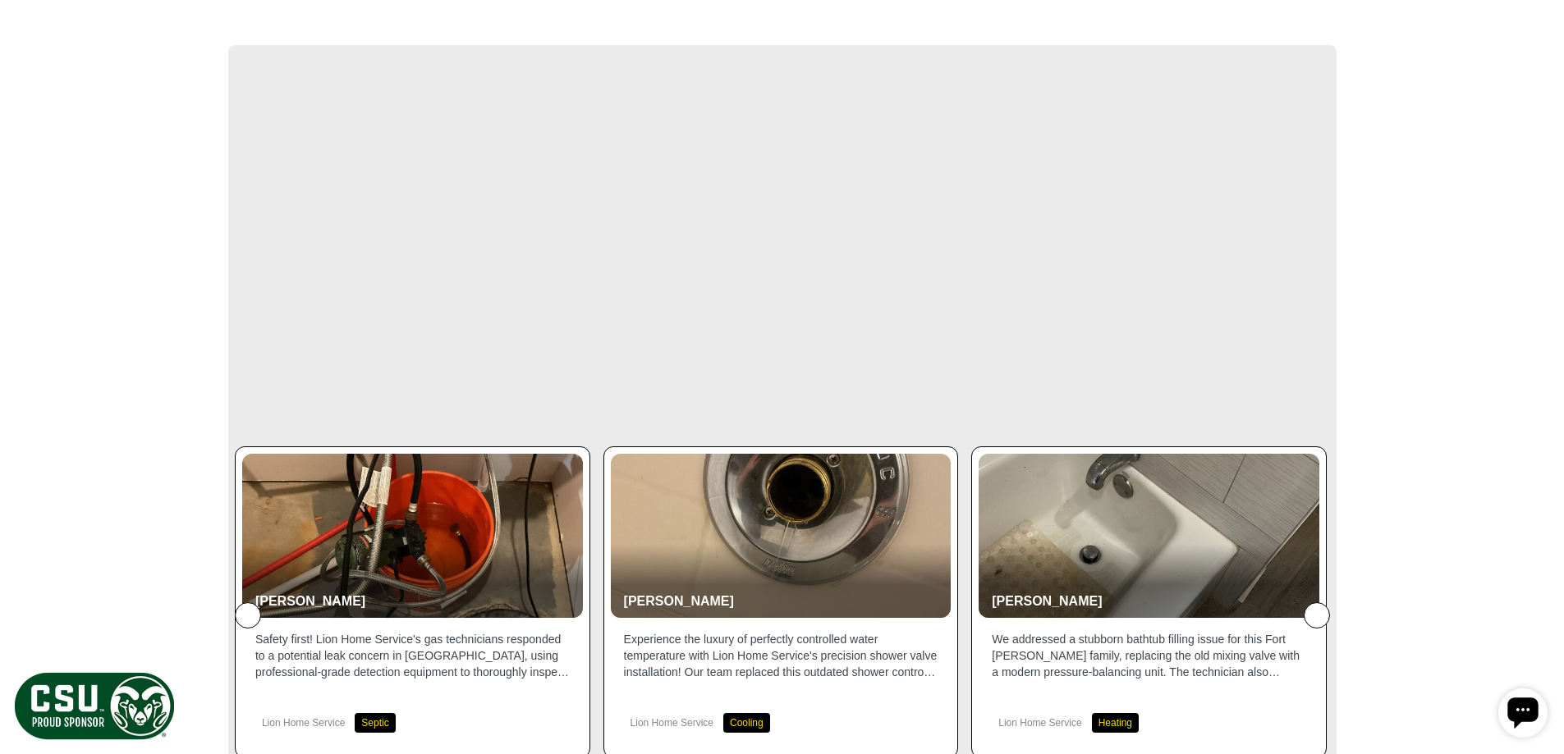
click at [1317, 616] on icon at bounding box center [1317, 616] width 0 height 0
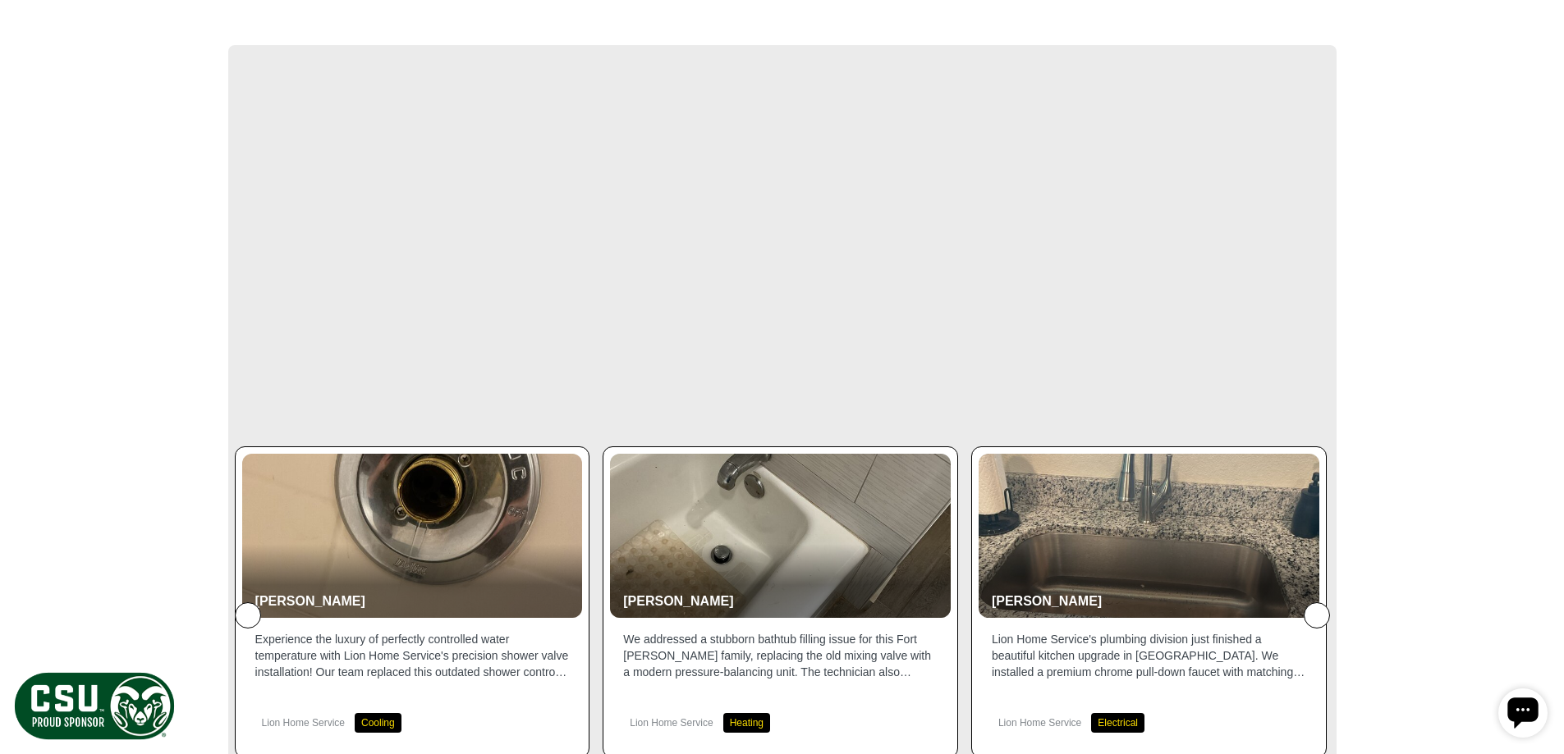
click at [1317, 616] on icon at bounding box center [1317, 616] width 0 height 0
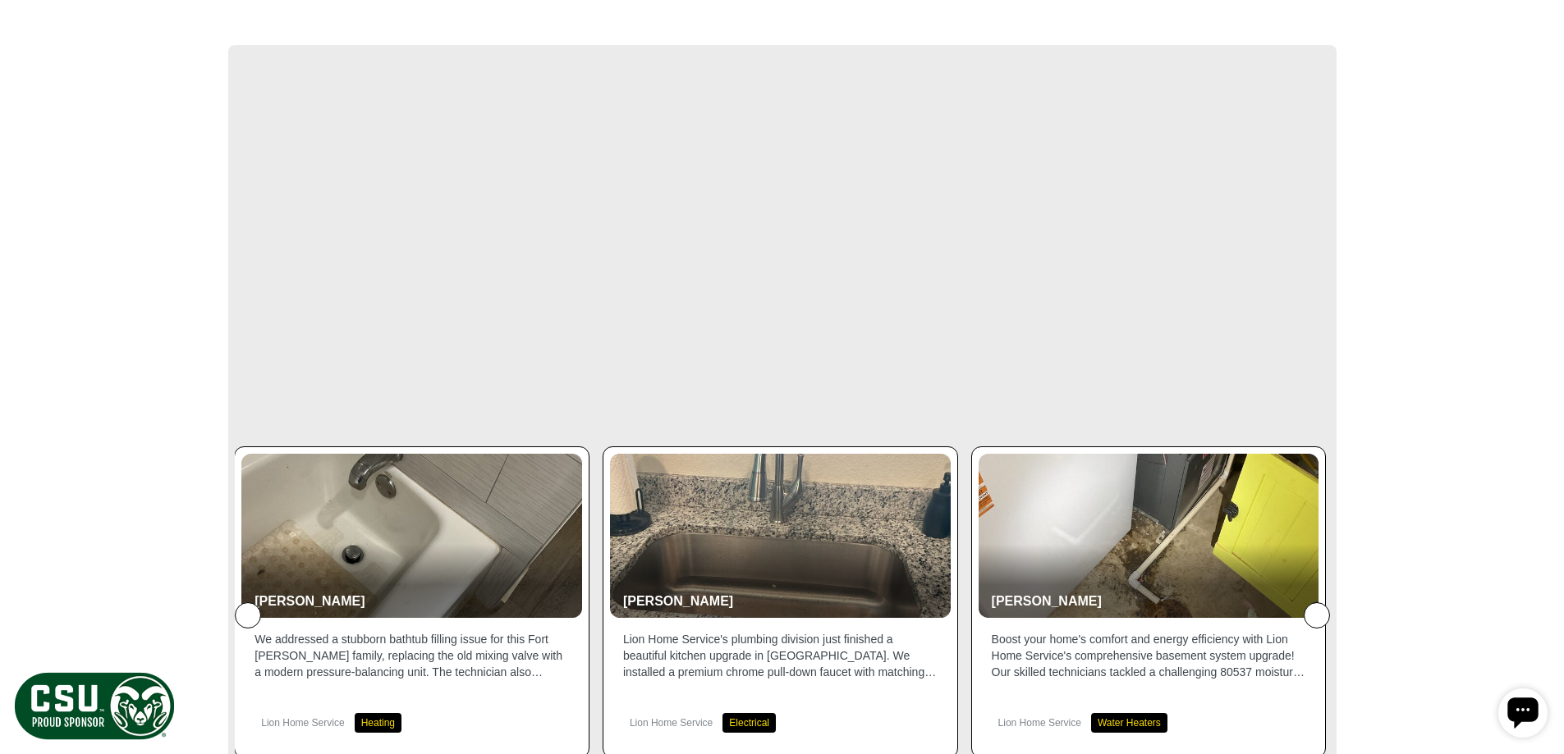
click at [1317, 616] on icon at bounding box center [1317, 616] width 0 height 0
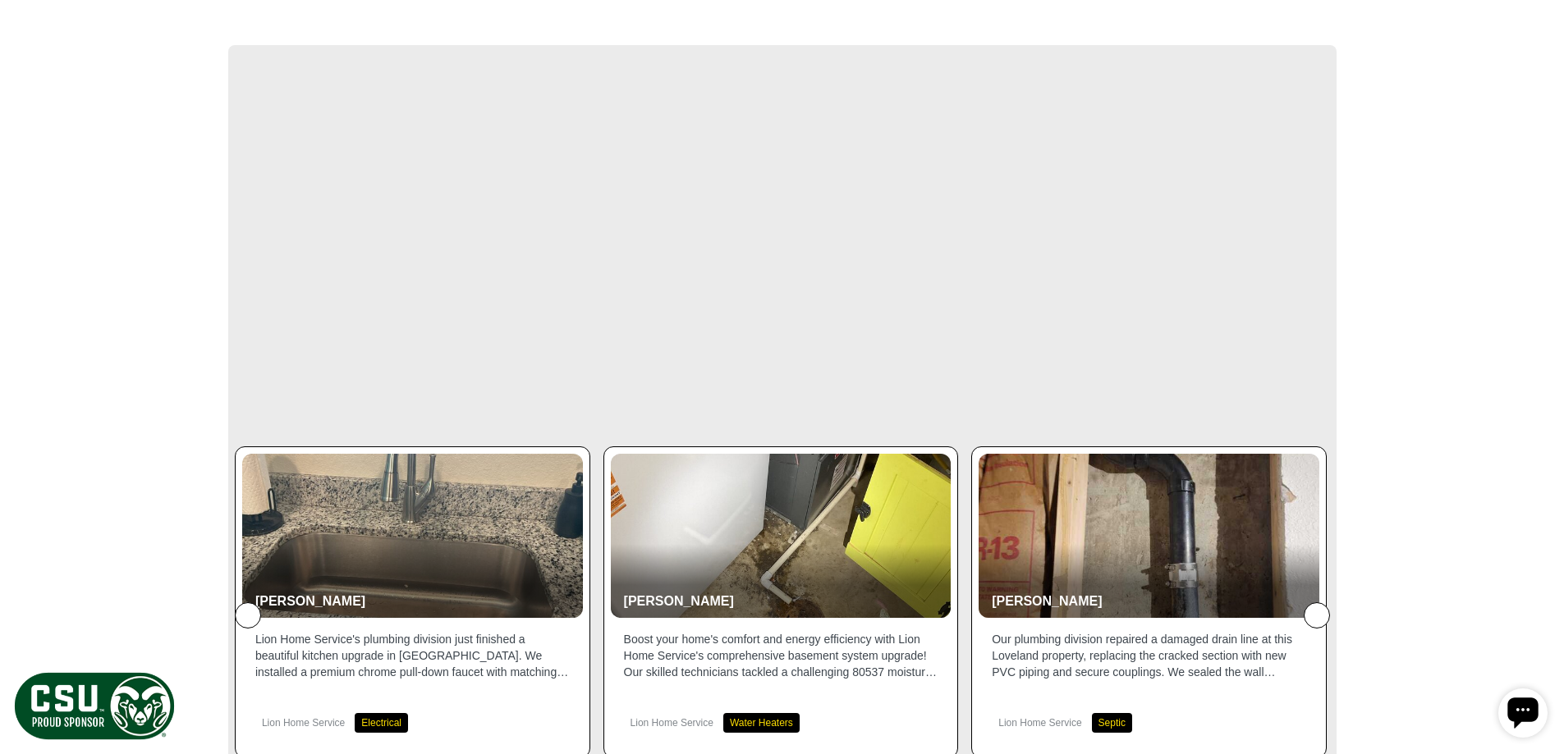
click at [1317, 616] on icon at bounding box center [1317, 616] width 0 height 0
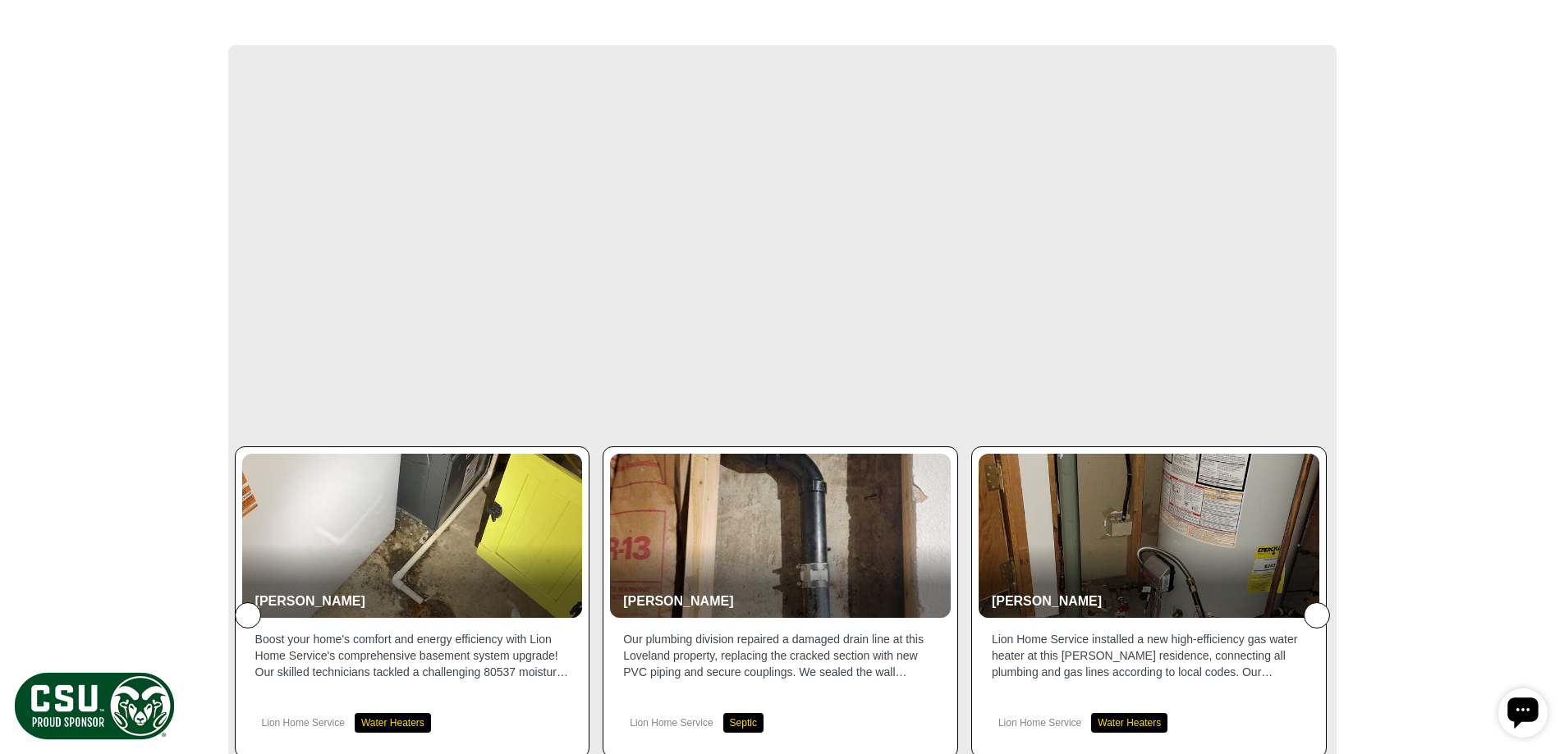
click at [1317, 616] on icon at bounding box center [1317, 616] width 0 height 0
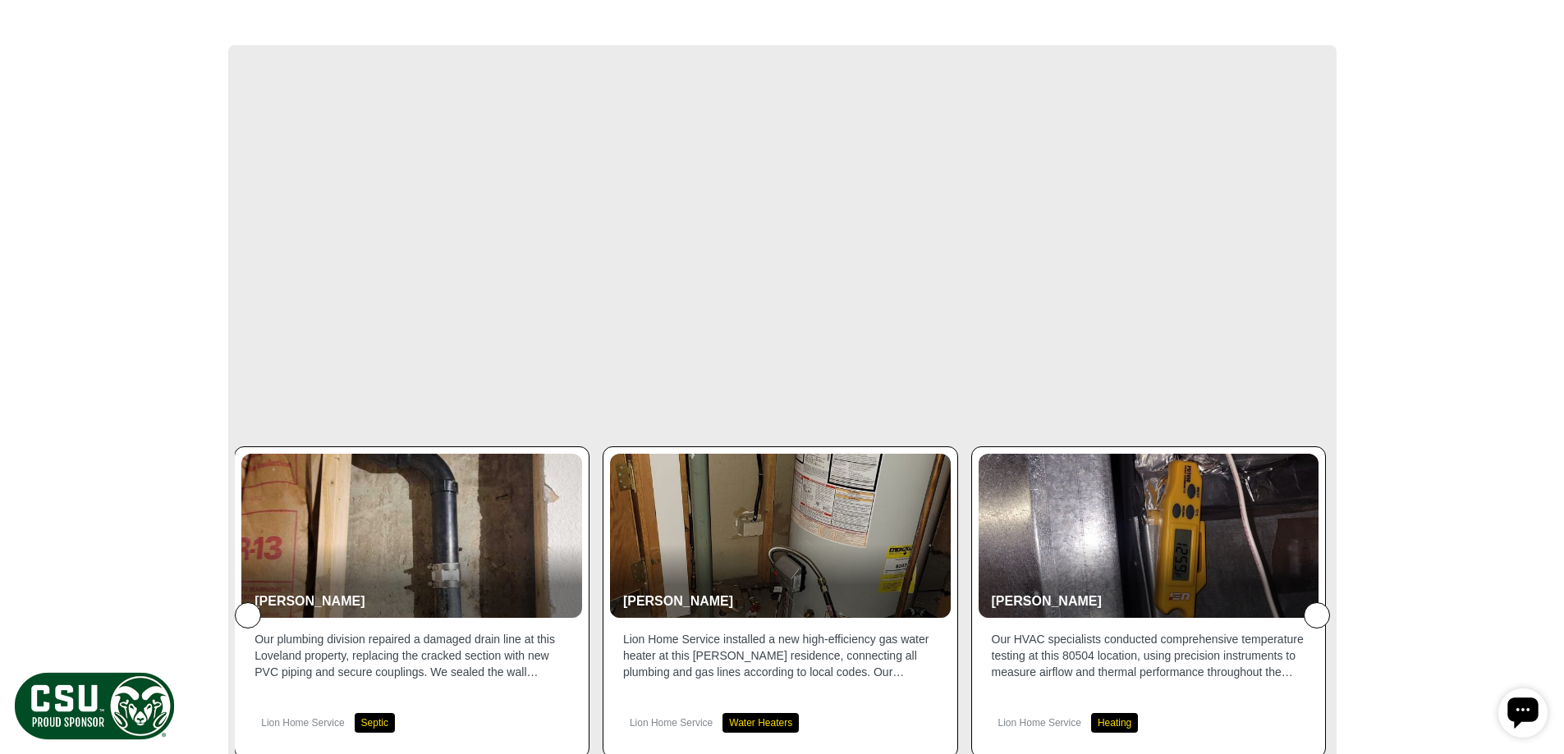
click at [1317, 616] on icon at bounding box center [1317, 616] width 0 height 0
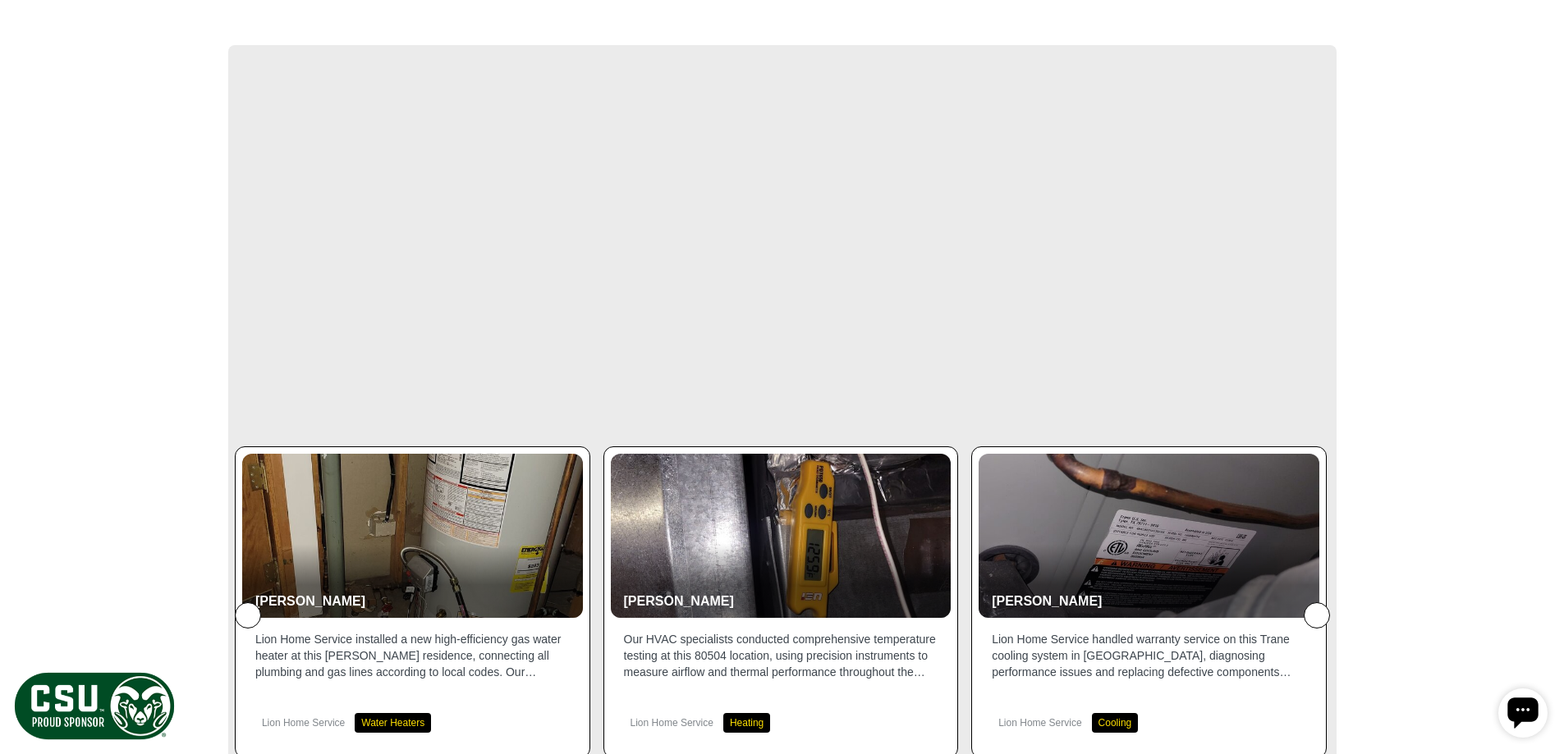
click at [1317, 616] on icon at bounding box center [1317, 616] width 0 height 0
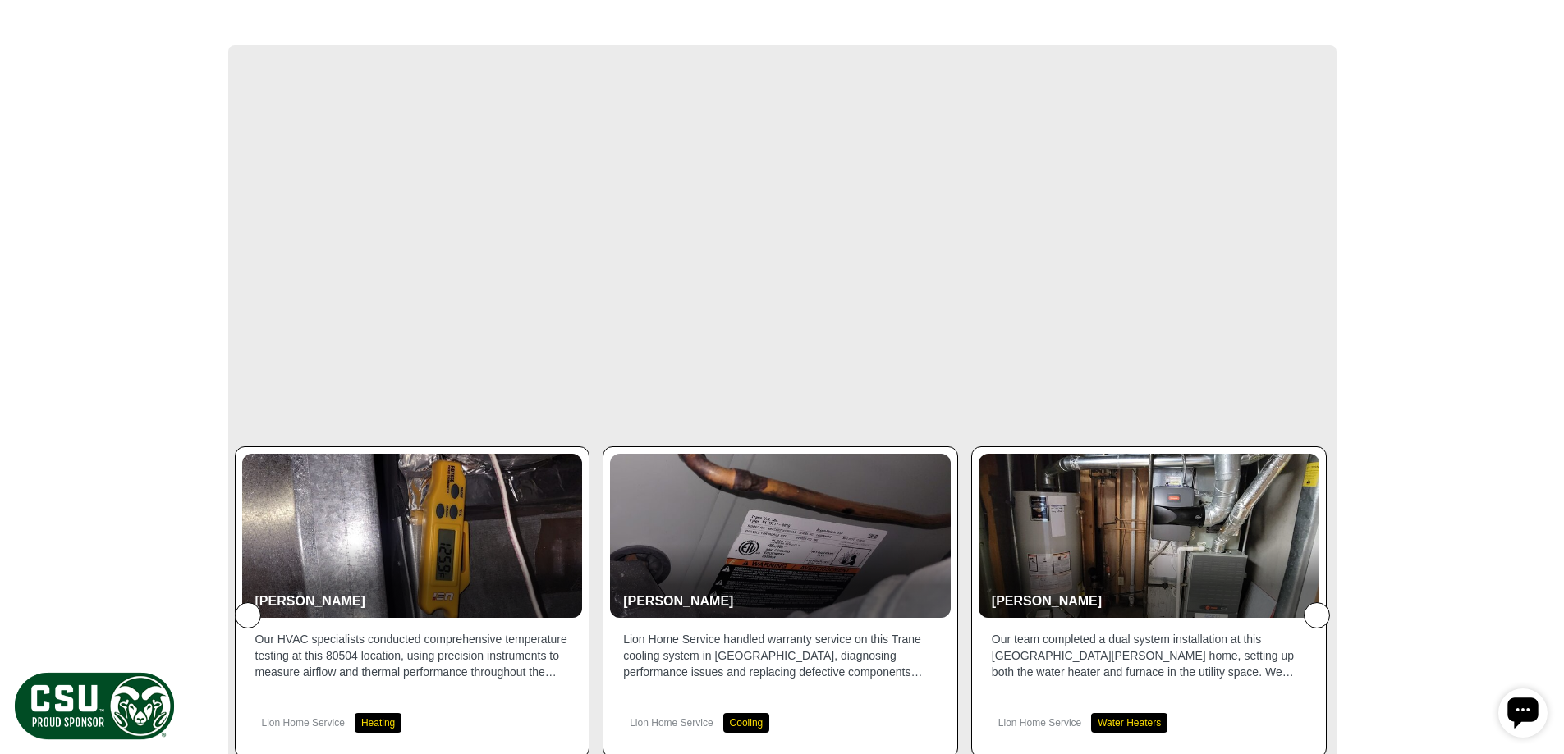
click at [1317, 616] on icon at bounding box center [1317, 616] width 0 height 0
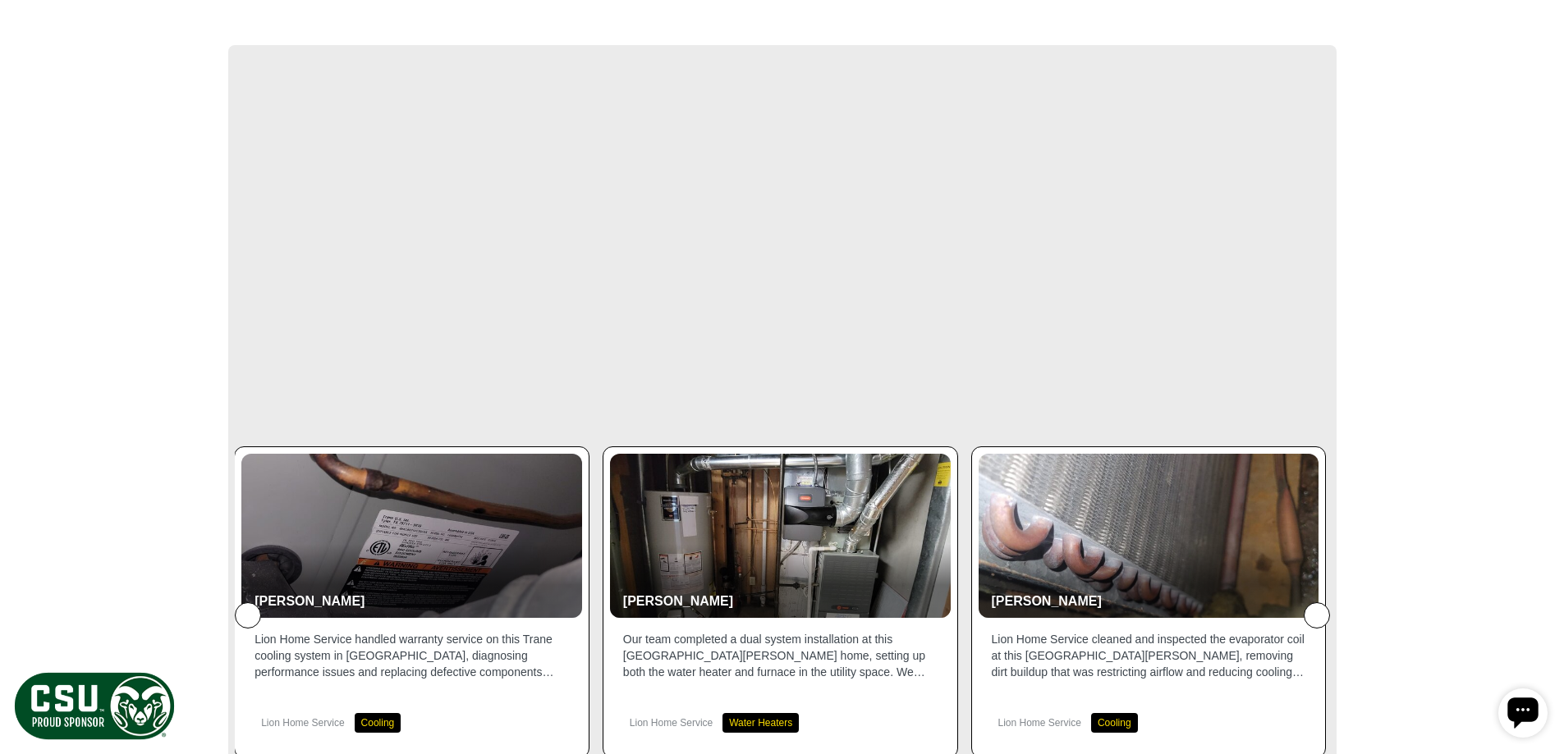
drag, startPoint x: 1315, startPoint y: 591, endPoint x: 1381, endPoint y: 732, distance: 155.7
click at [1382, 736] on body "Lion is a proud sponsor of Colorado State® Rams™ Football Learn More The Season…" at bounding box center [782, 453] width 1564 height 5997
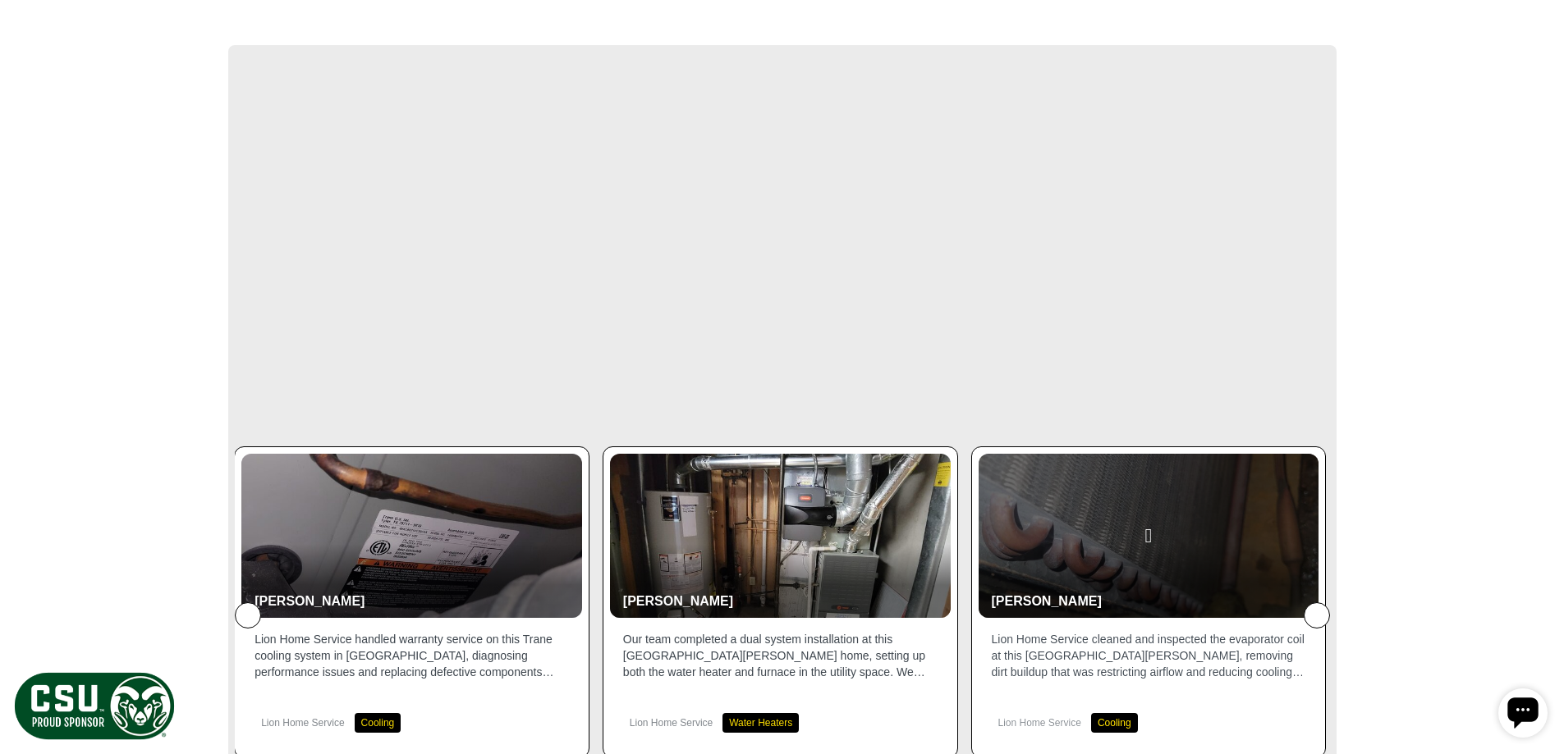
click at [1166, 519] on div at bounding box center [1148, 536] width 341 height 164
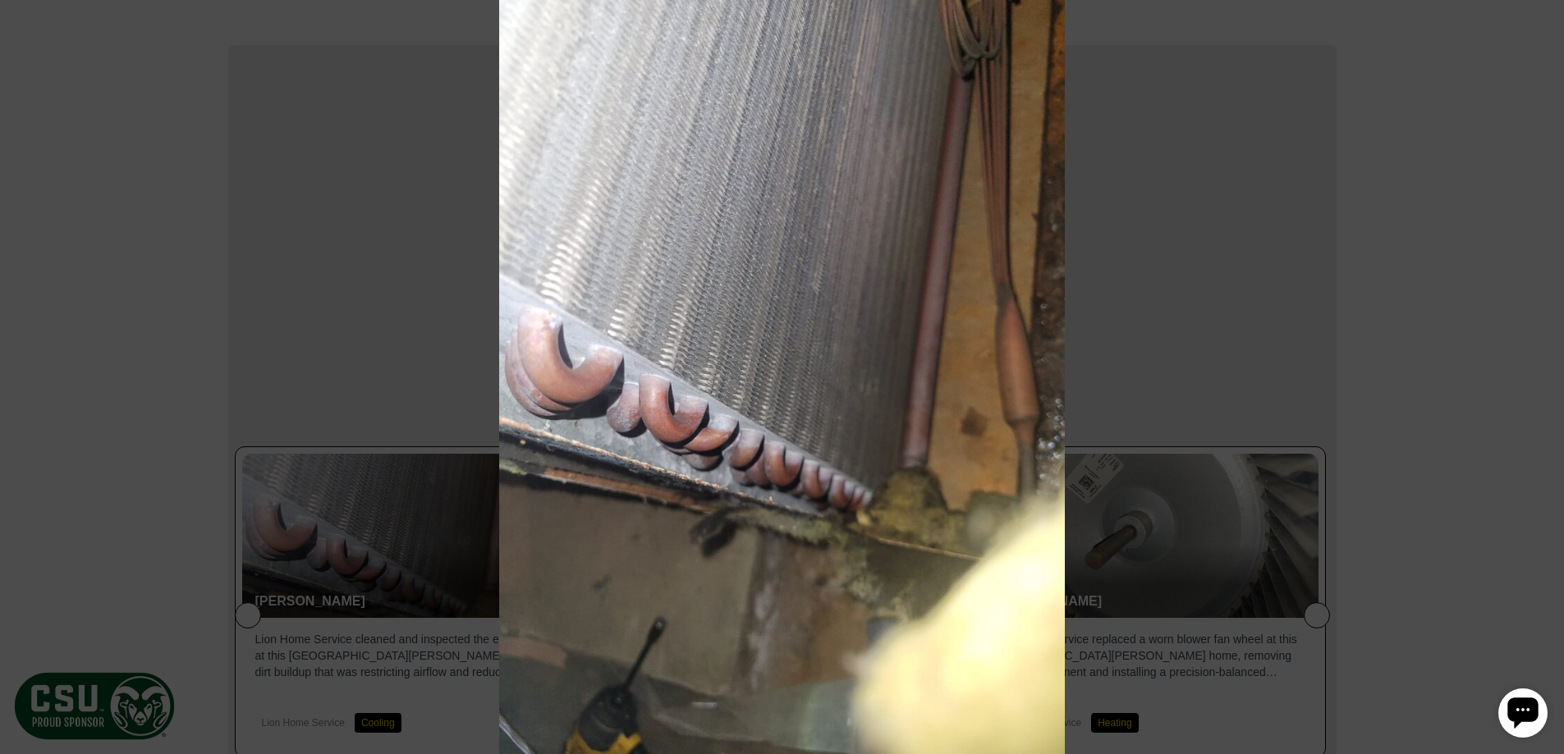
click at [1533, 31] on icon at bounding box center [1533, 31] width 0 height 0
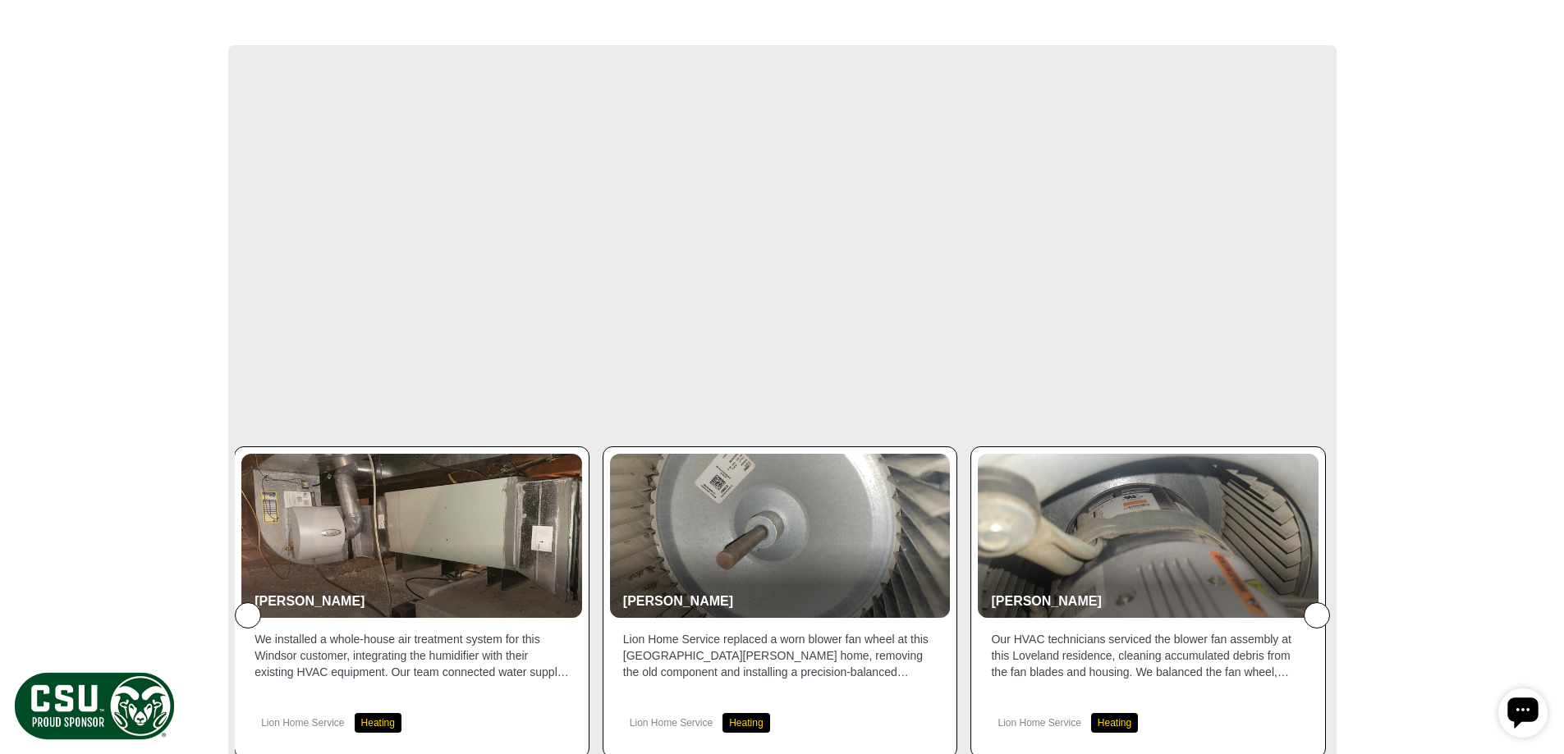
click at [248, 616] on icon at bounding box center [248, 616] width 0 height 0
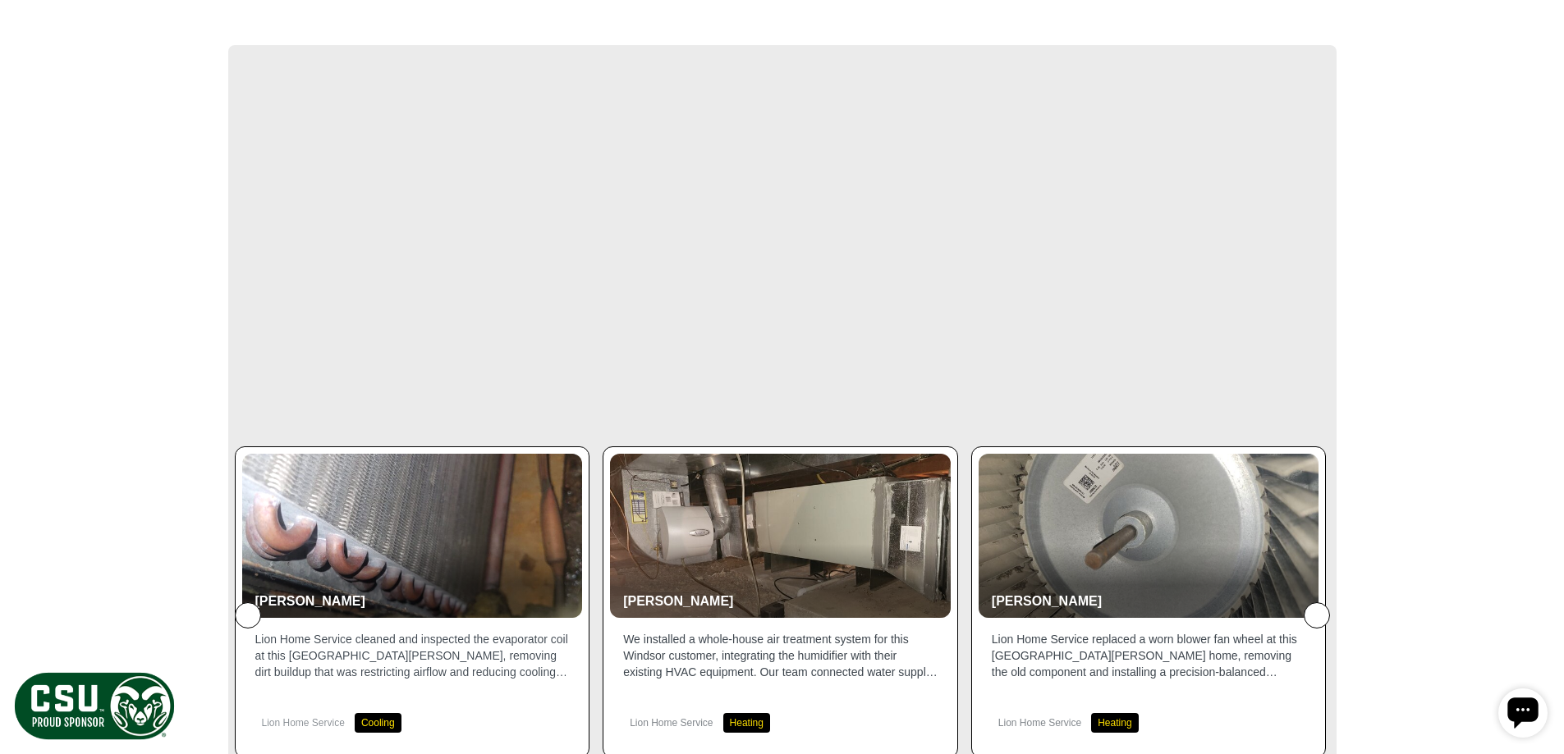
click at [447, 645] on p "Lion Home Service cleaned and inspected the evaporator coil at this Fort Collin…" at bounding box center [412, 655] width 314 height 49
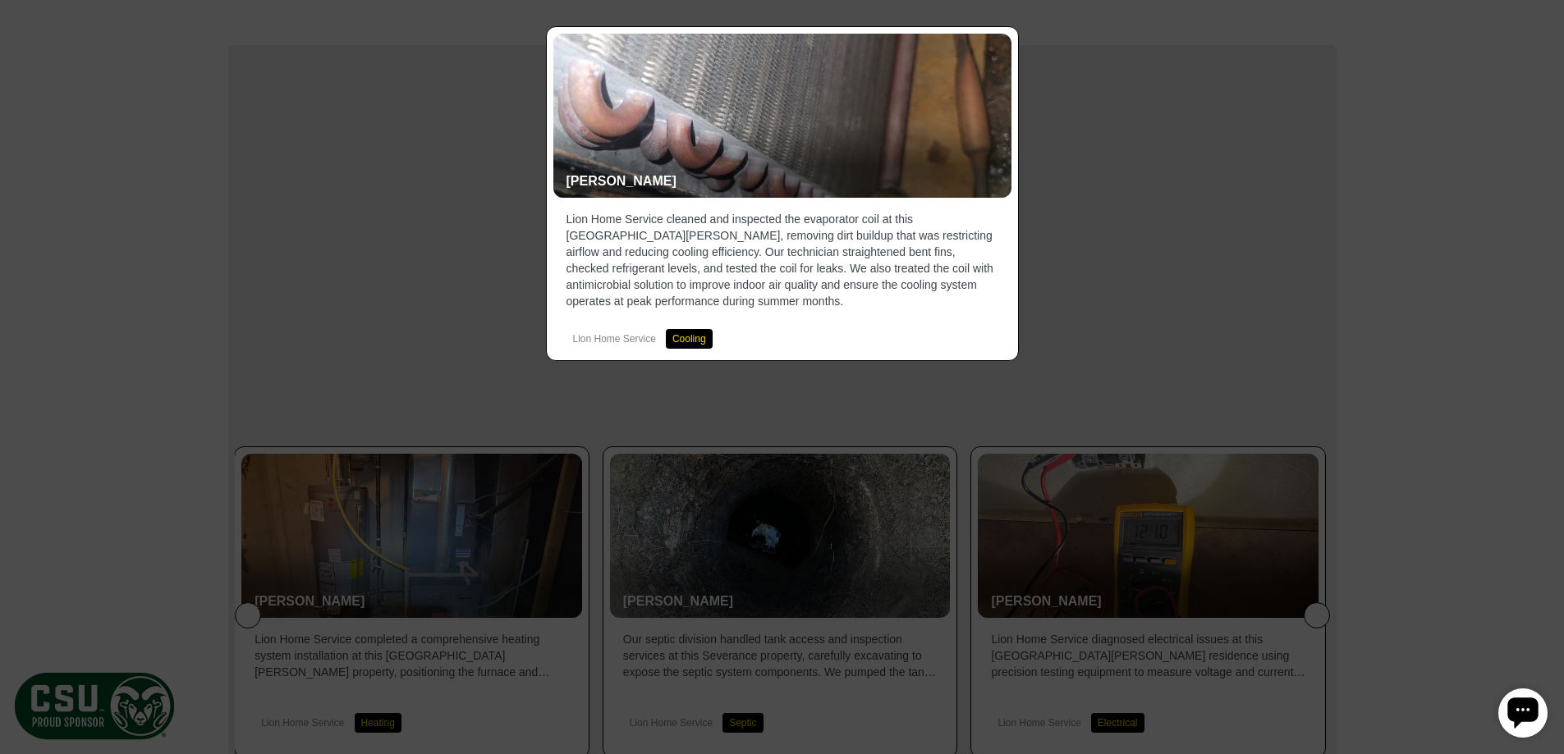
click at [1533, 31] on icon at bounding box center [1533, 31] width 0 height 0
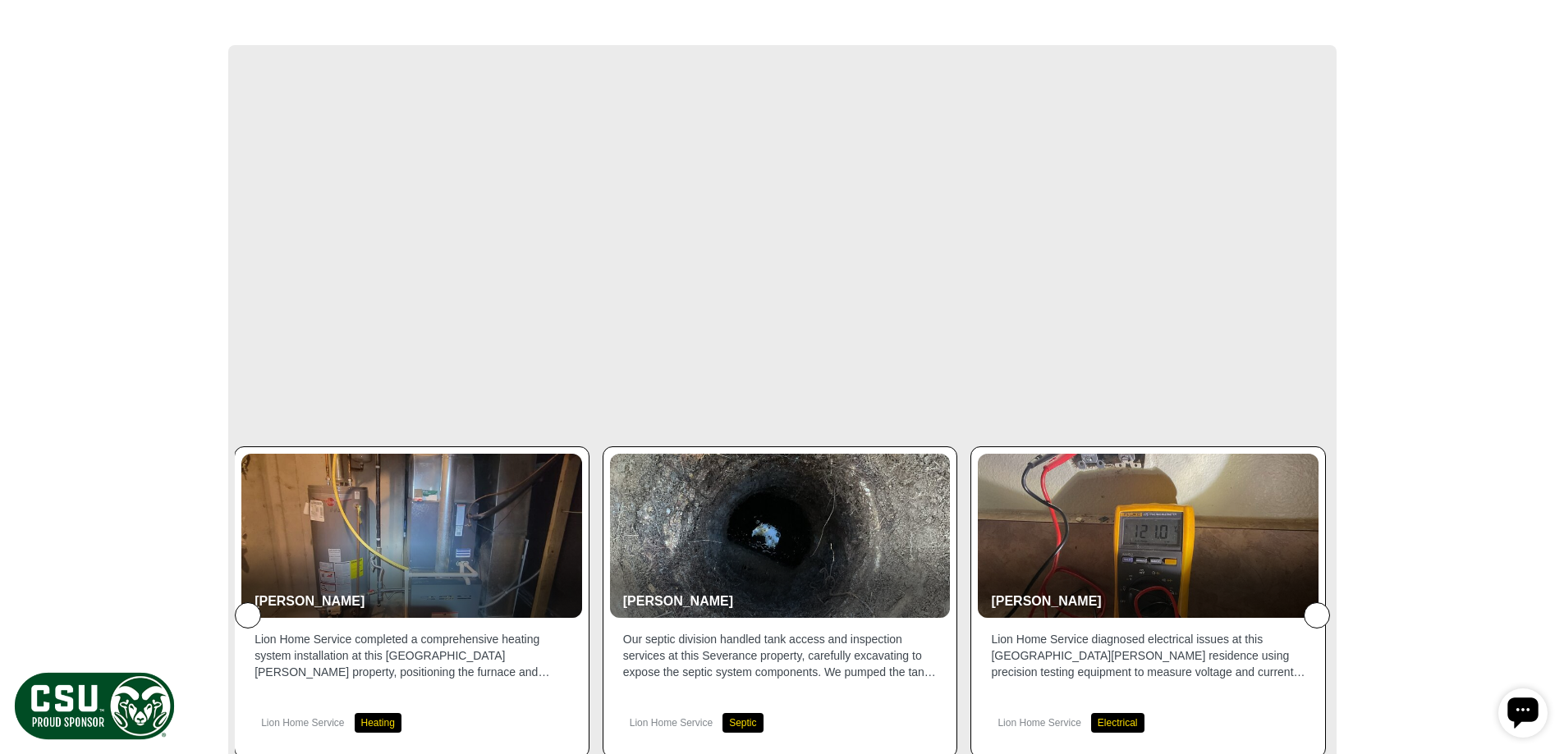
click at [1317, 616] on icon at bounding box center [1317, 616] width 0 height 0
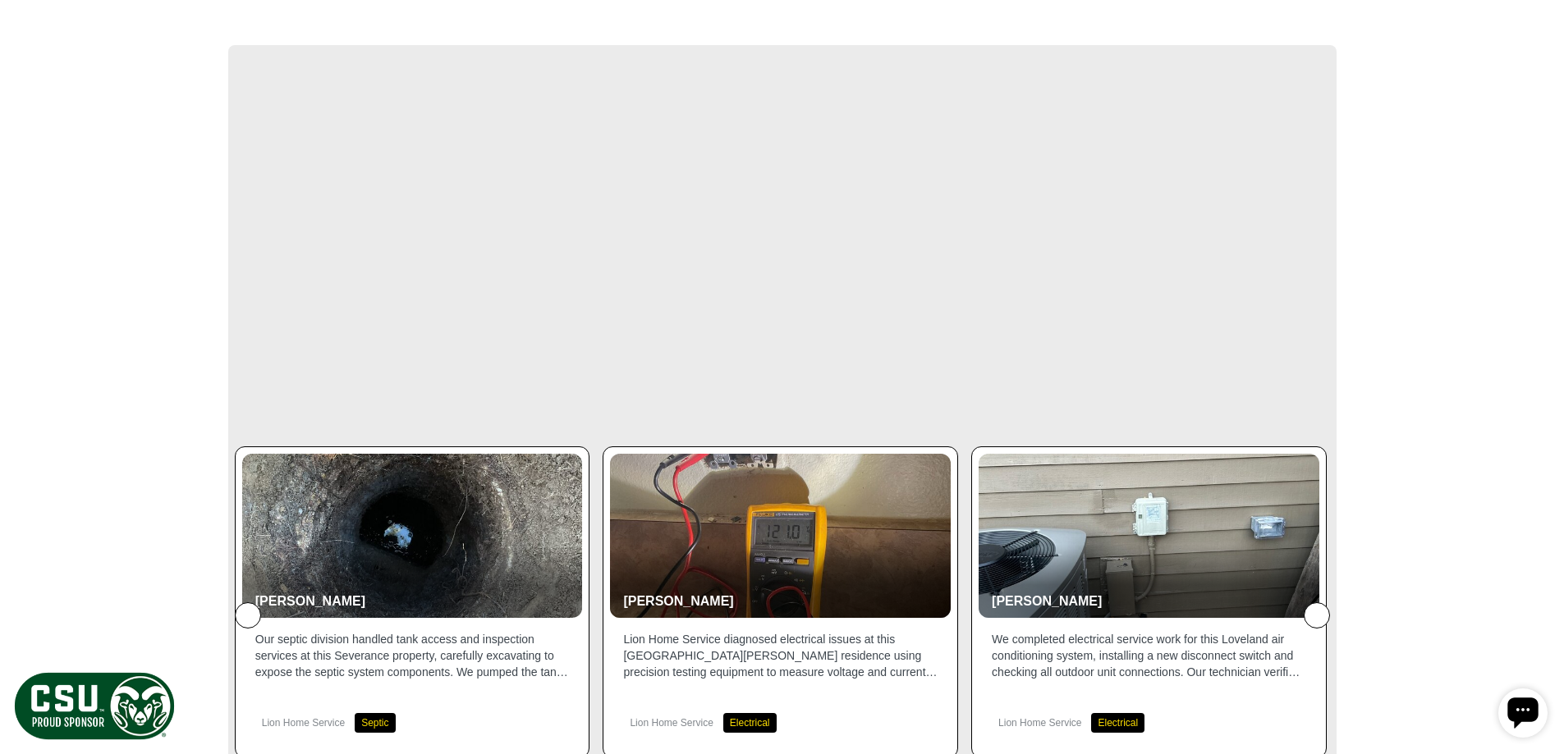
click at [1317, 616] on icon at bounding box center [1317, 616] width 0 height 0
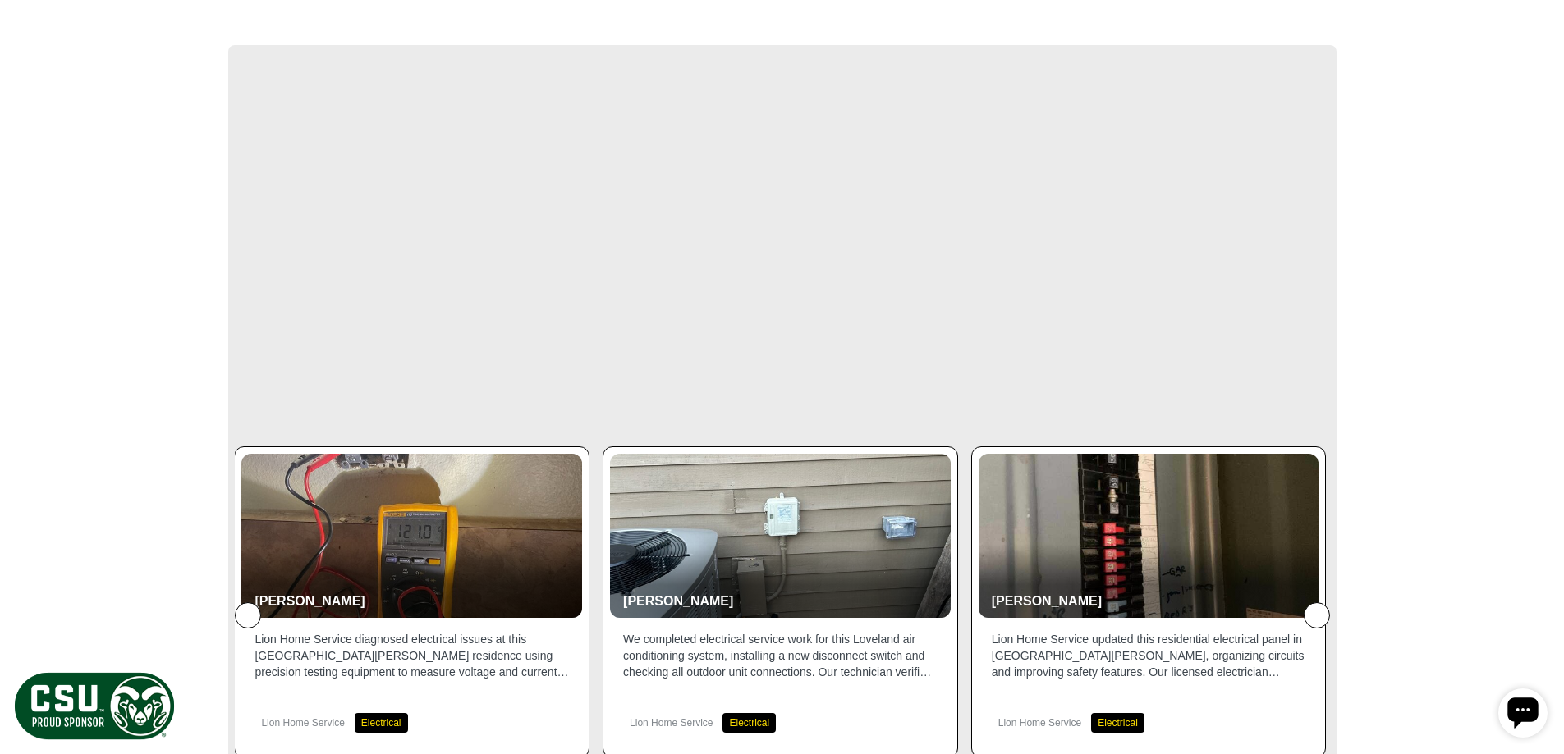
click at [1317, 616] on icon at bounding box center [1317, 616] width 0 height 0
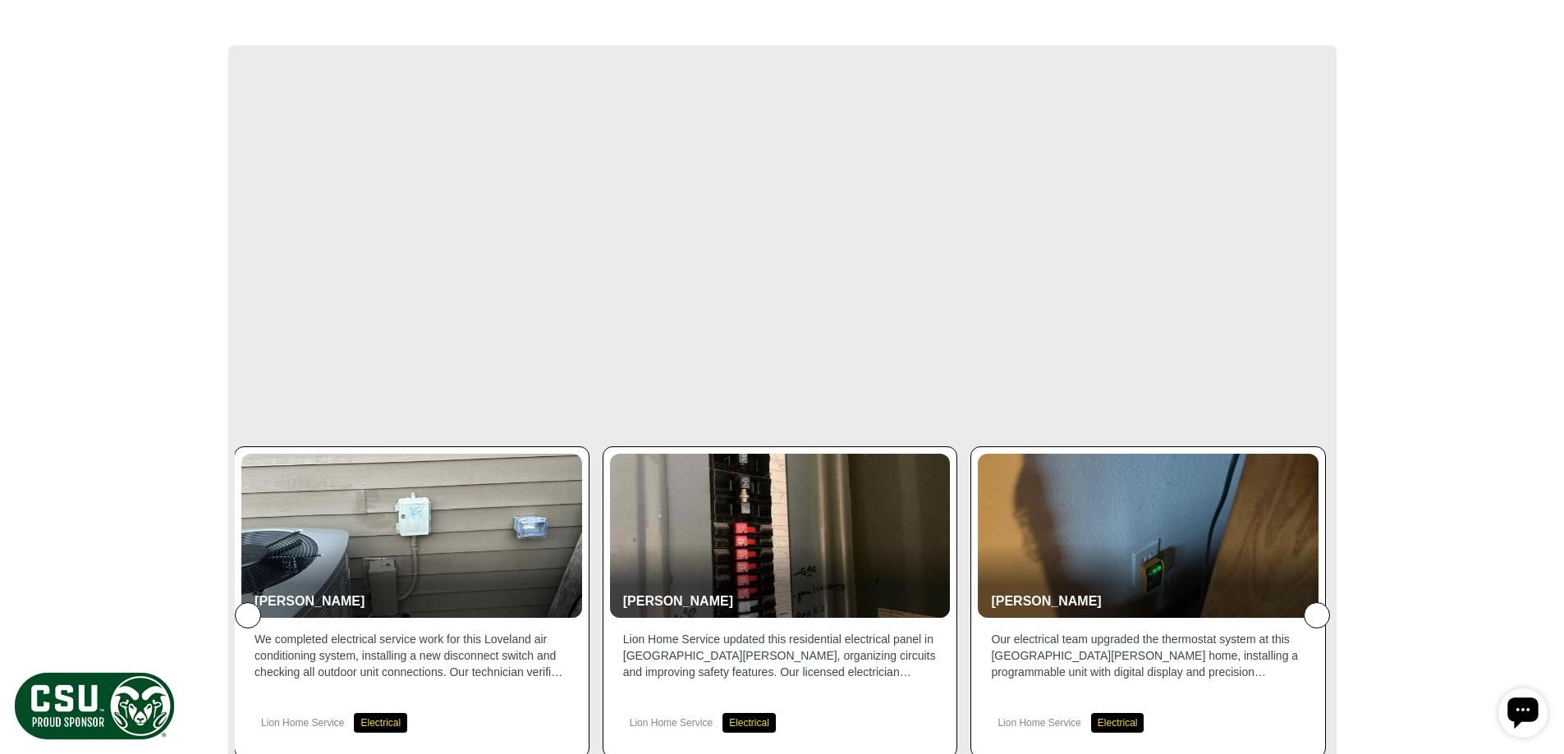
click at [1317, 616] on icon at bounding box center [1317, 616] width 0 height 0
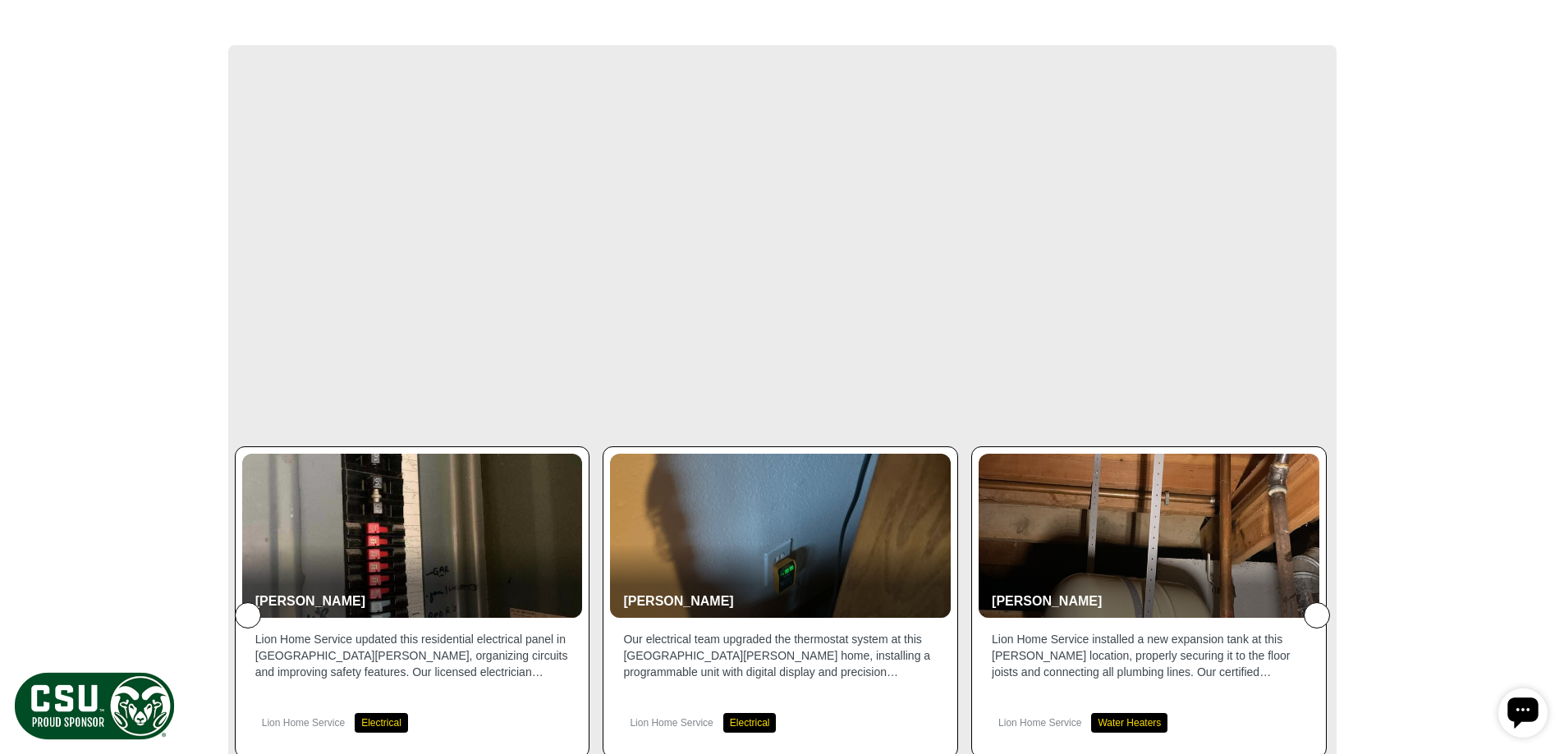
click at [1317, 616] on icon at bounding box center [1317, 616] width 0 height 0
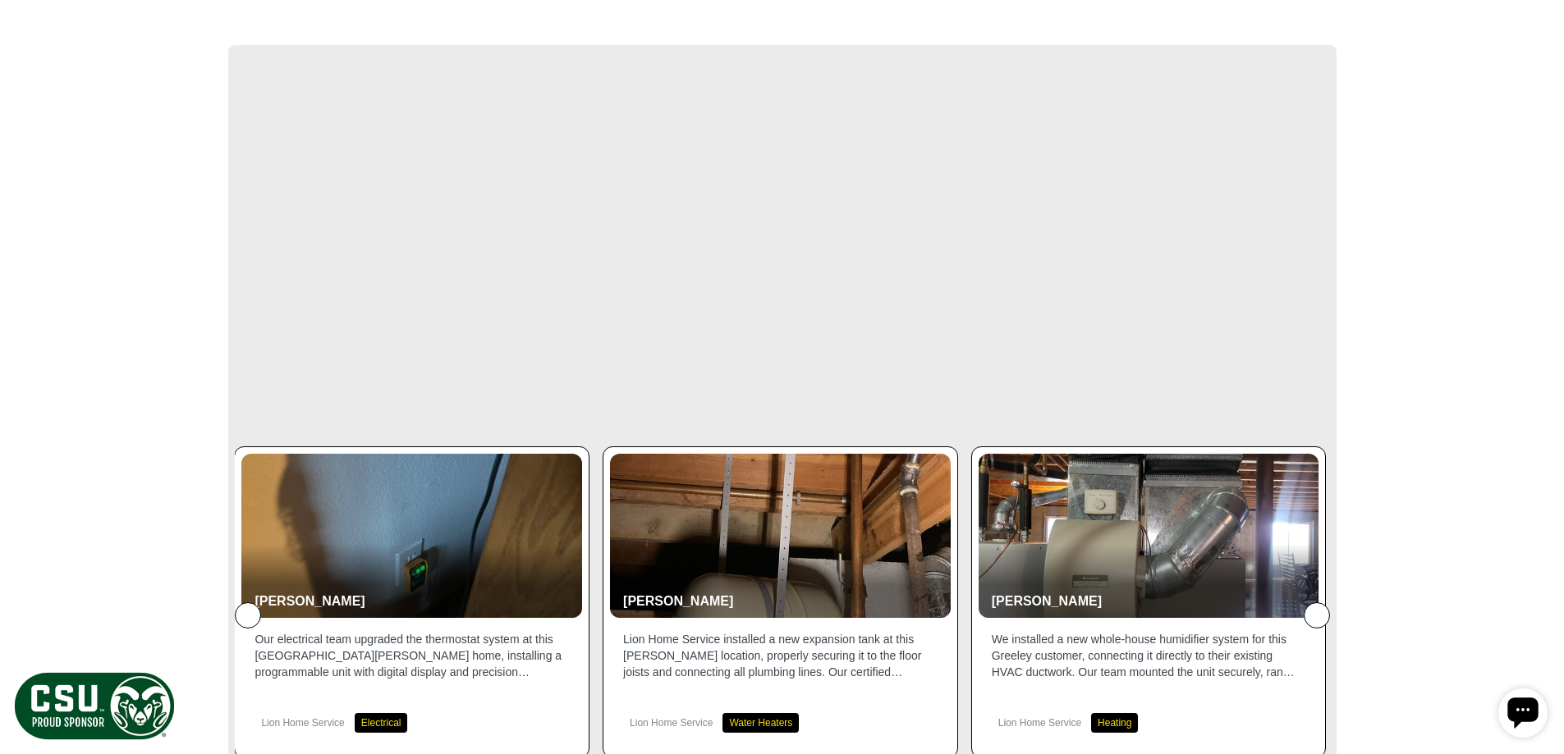
click at [1317, 616] on icon at bounding box center [1317, 616] width 0 height 0
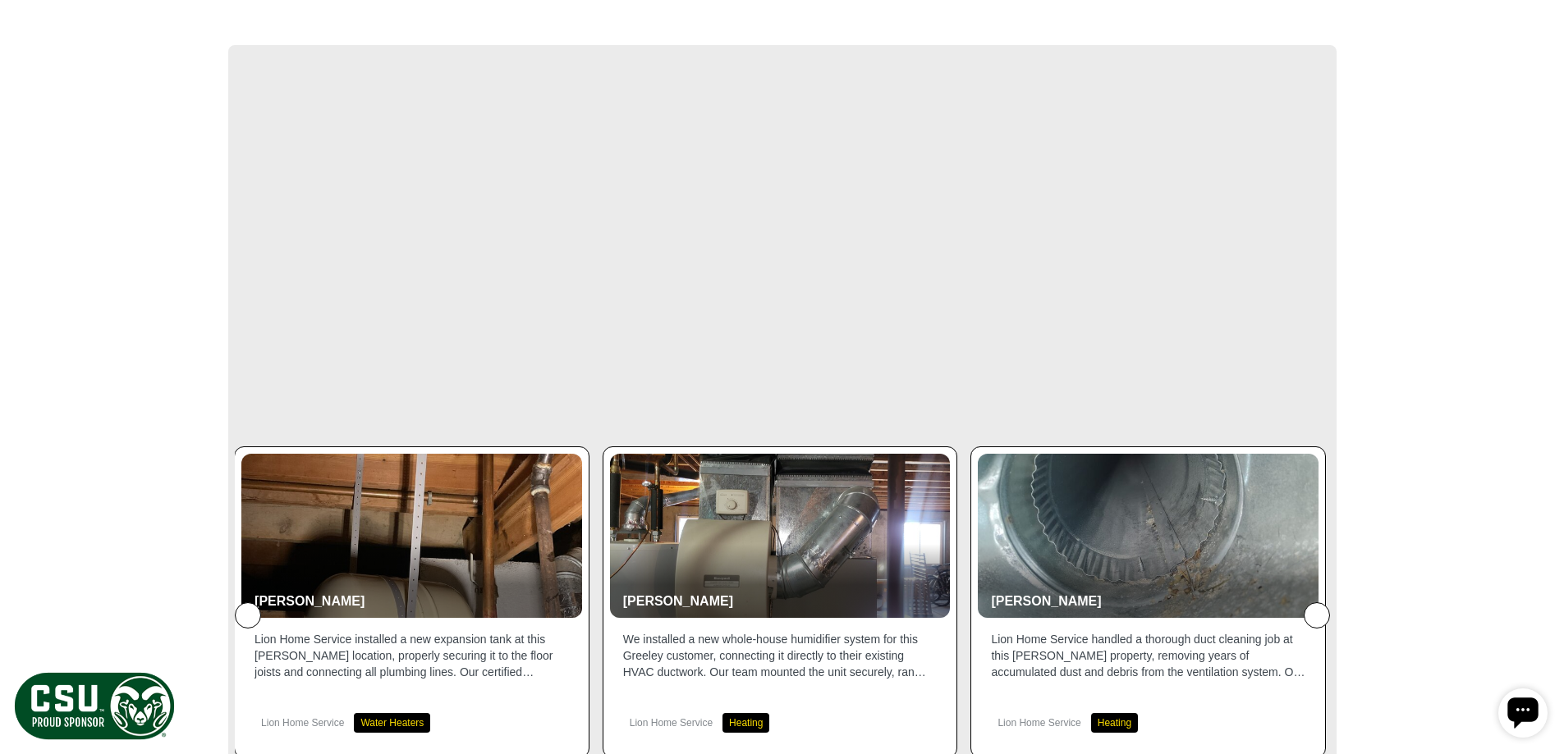
click at [1317, 616] on icon at bounding box center [1317, 616] width 0 height 0
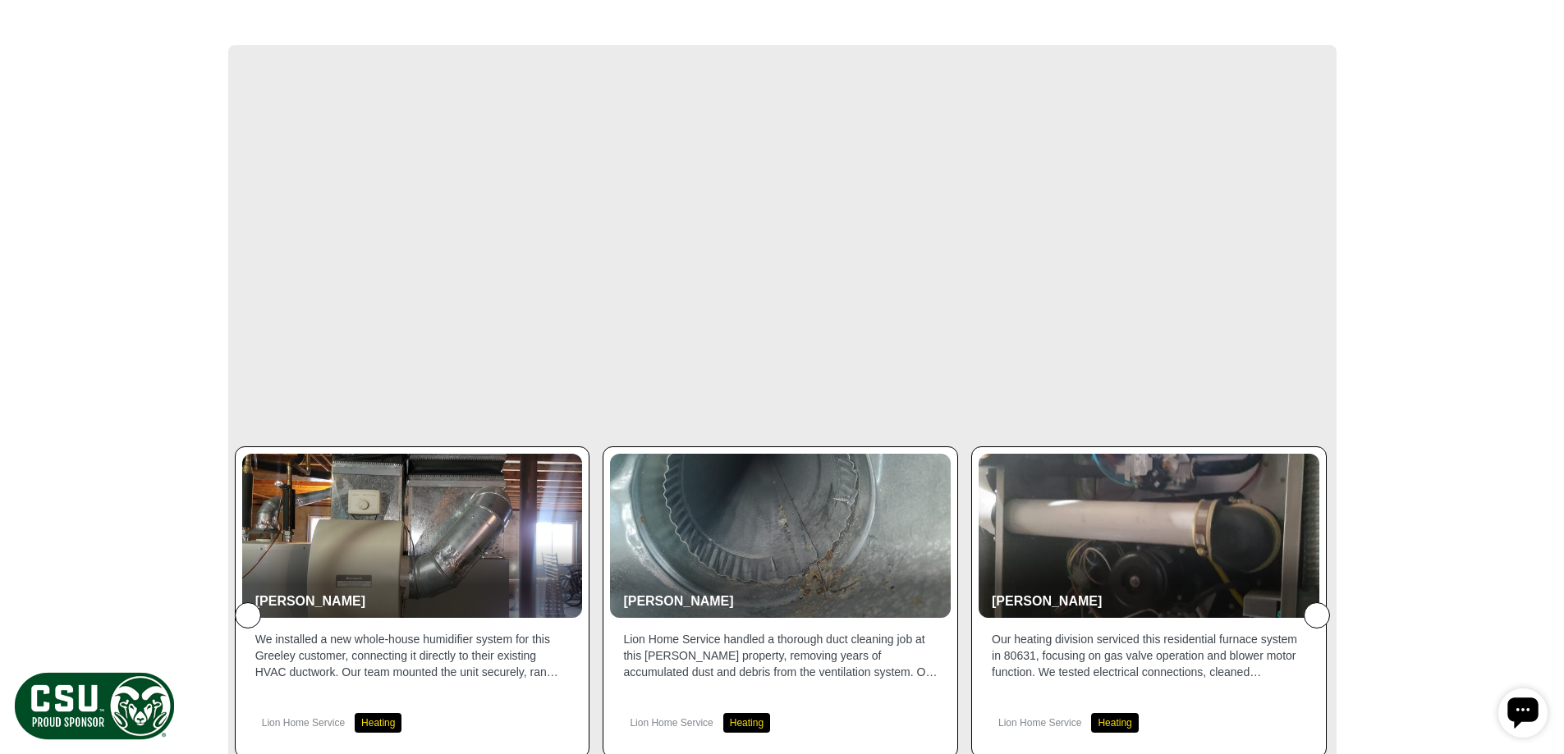
click at [1317, 616] on icon at bounding box center [1317, 616] width 0 height 0
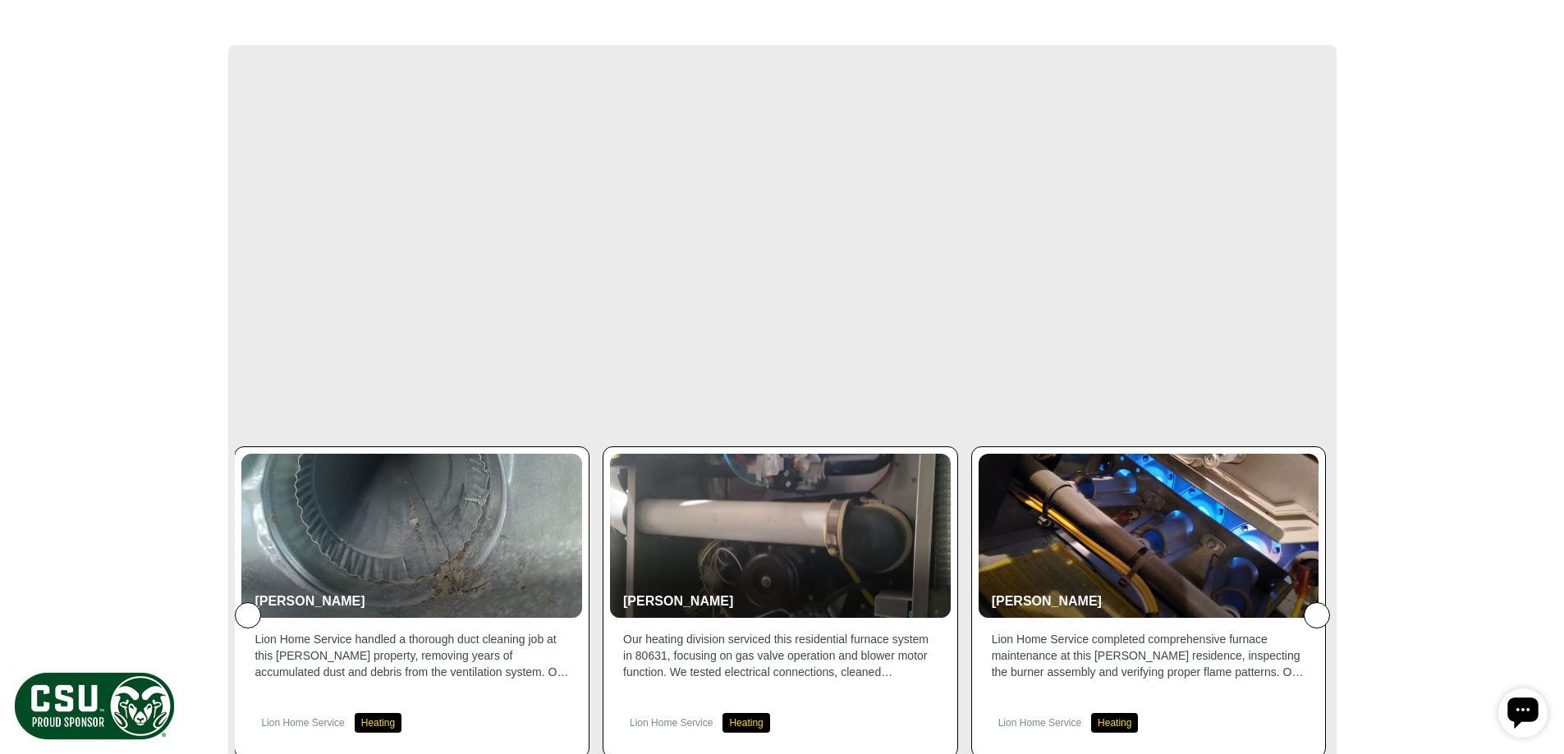
click at [1317, 616] on icon at bounding box center [1317, 616] width 0 height 0
